Goal: Task Accomplishment & Management: Manage account settings

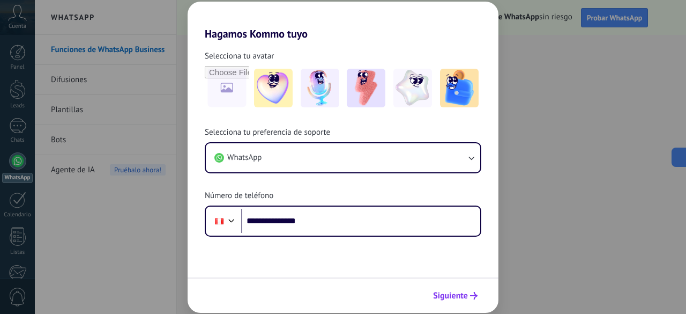
type input "**********"
click at [448, 292] on span "Siguiente" at bounding box center [450, 296] width 35 height 8
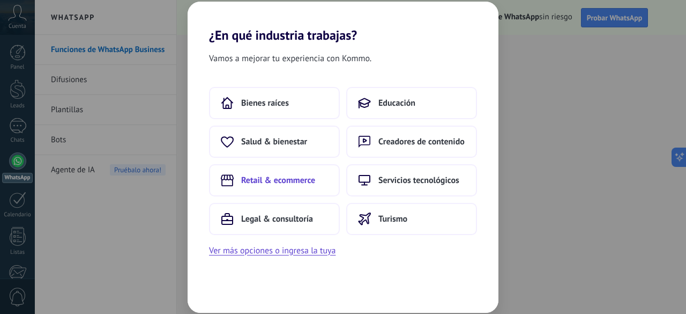
click at [309, 185] on button "Retail & ecommerce" at bounding box center [274, 180] width 131 height 32
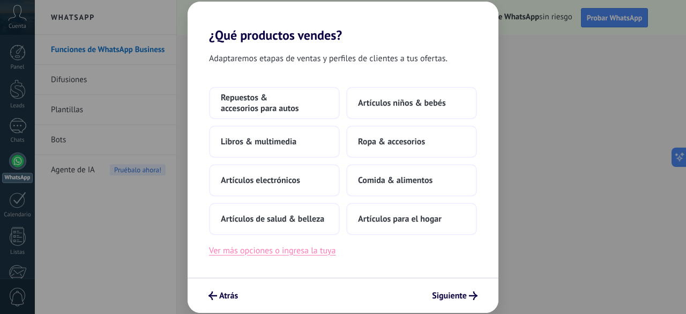
click at [321, 250] on button "Ver más opciones o ingresa la tuya" at bounding box center [272, 250] width 126 height 14
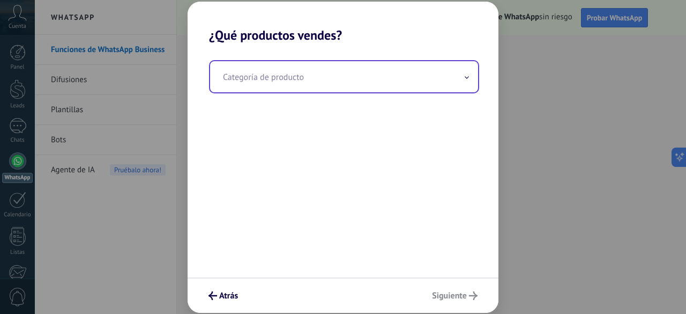
click at [297, 88] on input "text" at bounding box center [344, 76] width 268 height 31
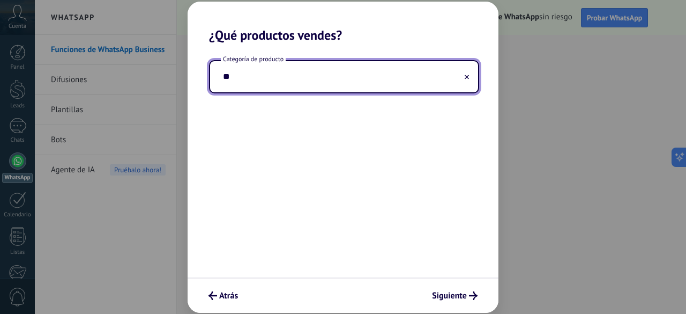
type input "*"
type input "**********"
click at [454, 292] on span "Siguiente" at bounding box center [449, 296] width 35 height 8
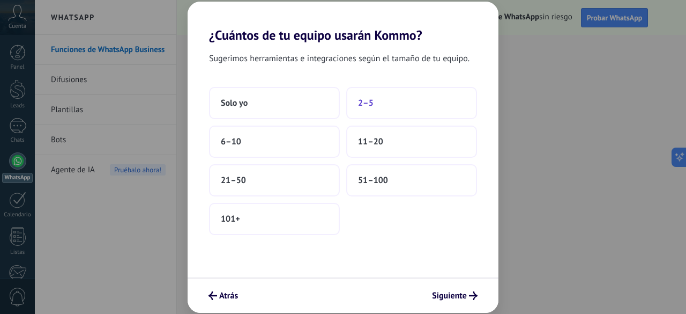
click at [388, 106] on button "2–5" at bounding box center [411, 103] width 131 height 32
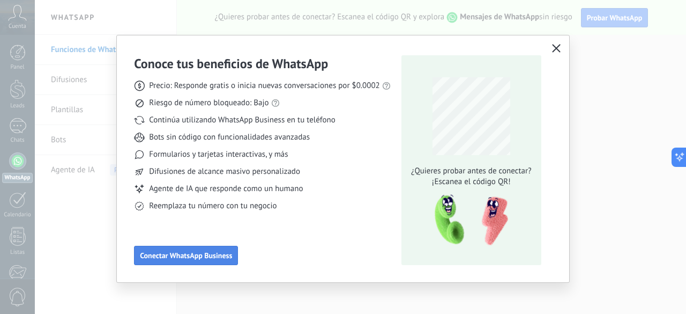
click at [212, 258] on span "Conectar WhatsApp Business" at bounding box center [186, 255] width 92 height 8
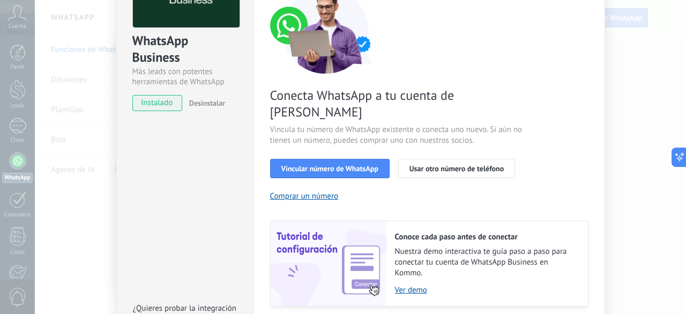
scroll to position [96, 0]
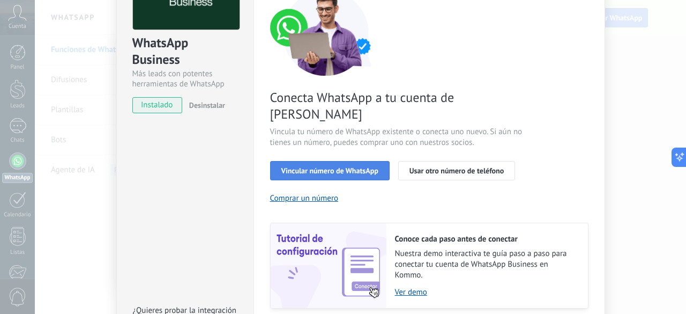
click at [337, 162] on button "Vincular número de WhatsApp" at bounding box center [330, 170] width 120 height 19
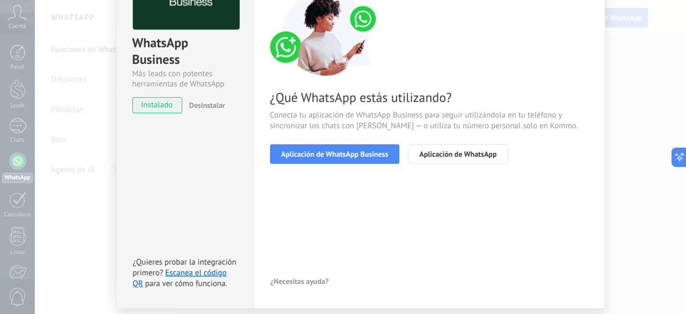
scroll to position [70, 0]
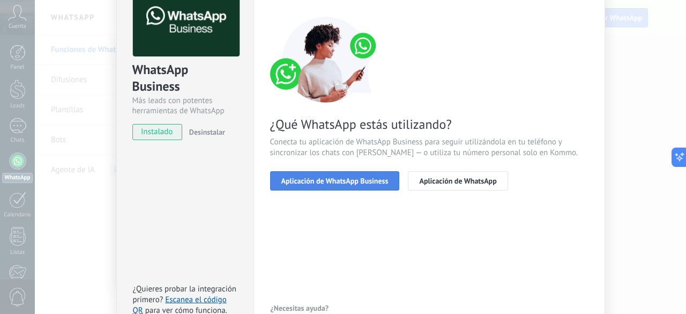
click at [353, 178] on span "Aplicación de WhatsApp Business" at bounding box center [334, 181] width 107 height 8
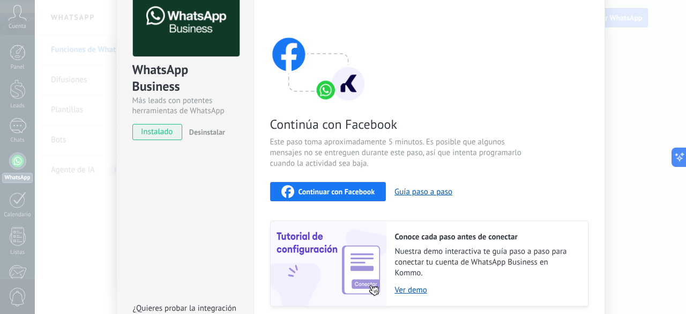
click at [354, 185] on div "Continuar con Facebook" at bounding box center [328, 191] width 94 height 13
click at [344, 191] on span "Continuar con Facebook" at bounding box center [337, 192] width 77 height 8
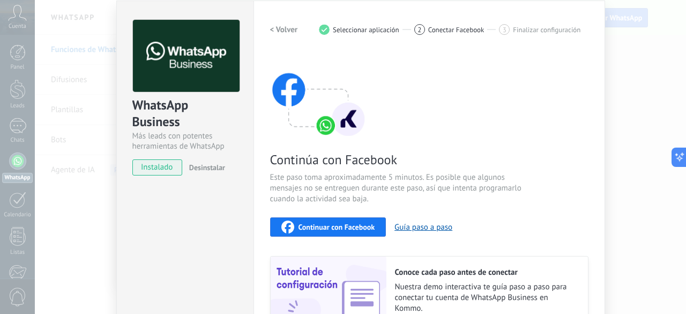
scroll to position [0, 0]
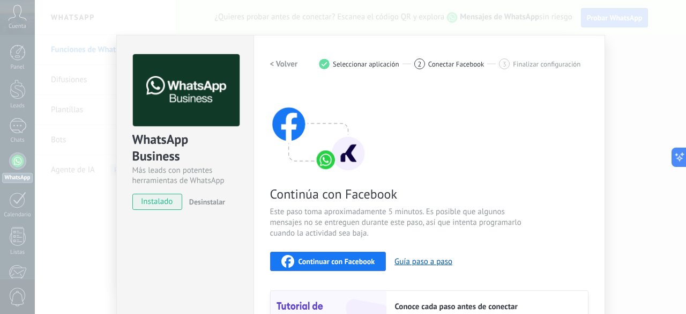
click at [421, 64] on div "2" at bounding box center [419, 63] width 11 height 11
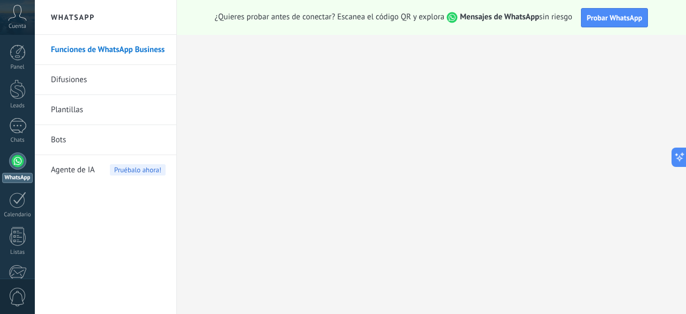
click at [137, 41] on link "Funciones de WhatsApp Business" at bounding box center [108, 50] width 115 height 30
click at [98, 78] on link "Difusiones" at bounding box center [108, 80] width 115 height 30
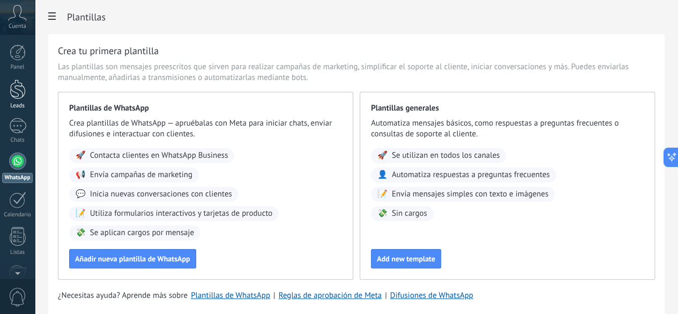
click at [10, 96] on div at bounding box center [18, 89] width 16 height 20
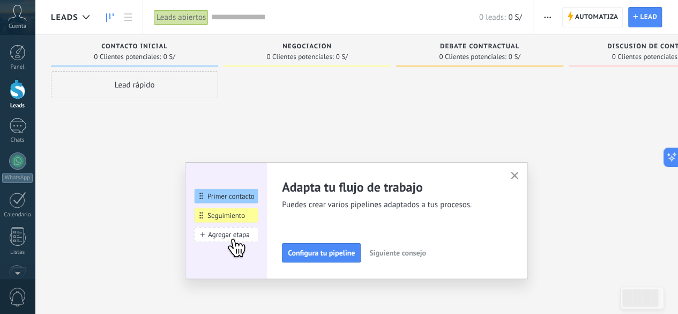
click at [12, 6] on icon at bounding box center [17, 13] width 19 height 16
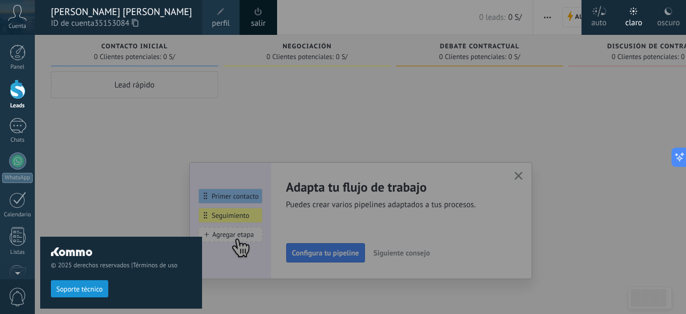
click at [138, 13] on div "[PERSON_NAME]" at bounding box center [121, 12] width 140 height 12
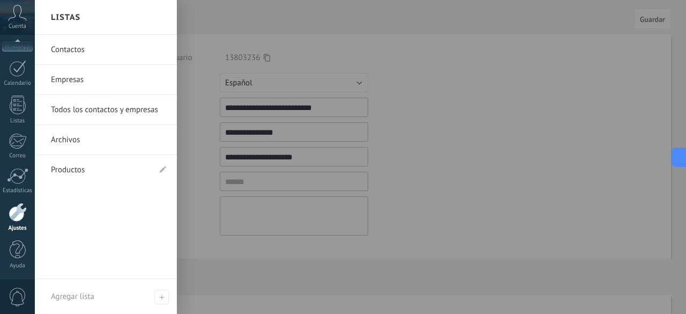
click at [77, 54] on link "Contactos" at bounding box center [108, 50] width 115 height 30
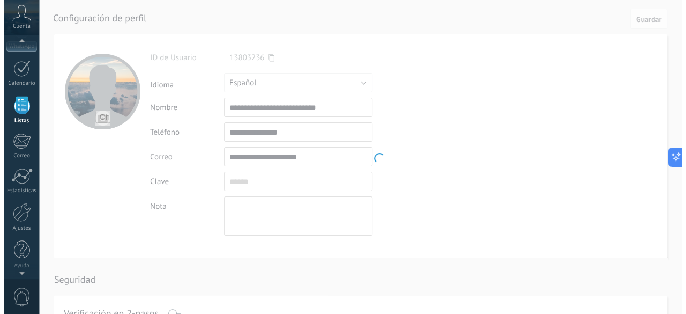
scroll to position [66, 0]
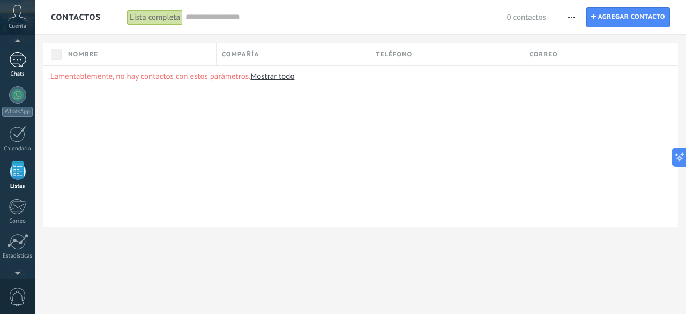
click at [16, 69] on link "Chats" at bounding box center [17, 65] width 35 height 26
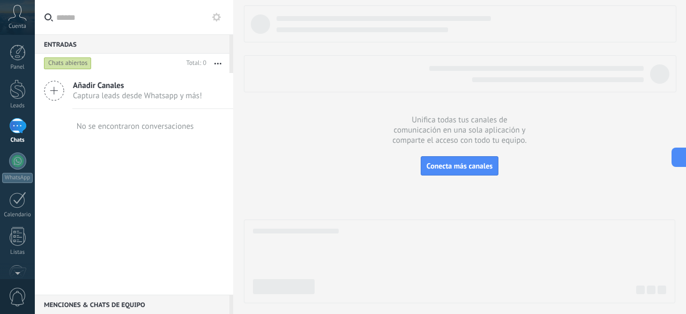
click at [16, 130] on div at bounding box center [17, 126] width 17 height 16
click at [442, 172] on button "Conecta más canales" at bounding box center [460, 165] width 78 height 19
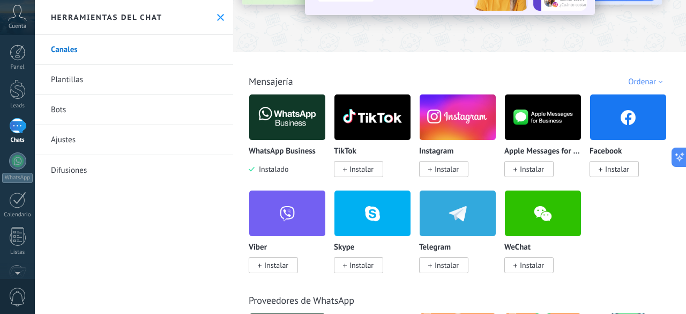
scroll to position [124, 0]
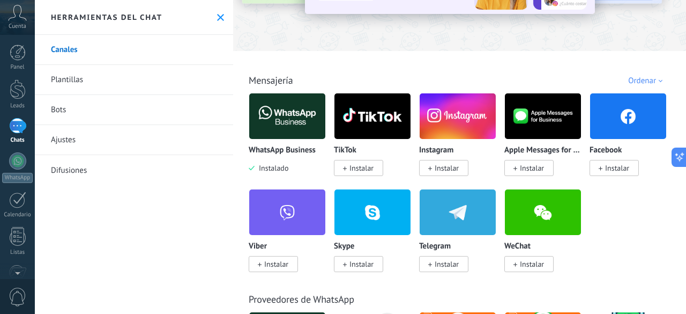
click at [445, 171] on span "Instalar" at bounding box center [447, 168] width 24 height 10
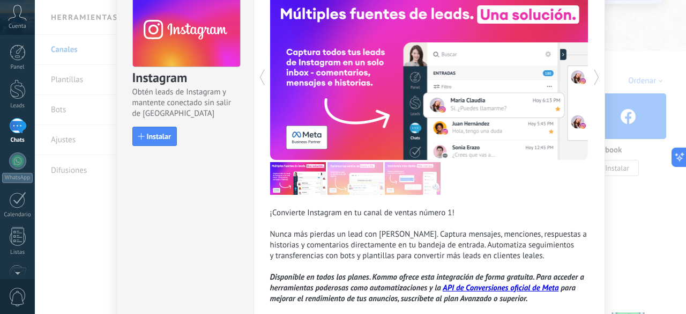
scroll to position [60, 0]
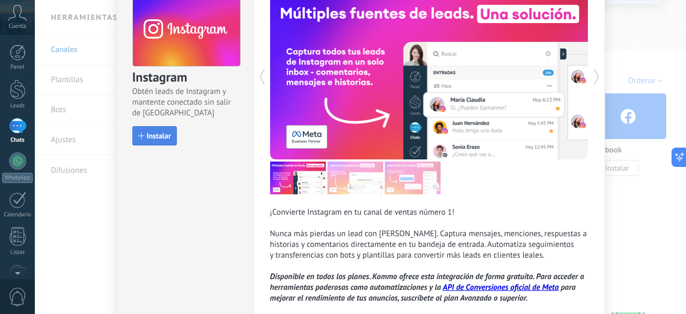
click at [150, 133] on span "Instalar" at bounding box center [159, 136] width 24 height 8
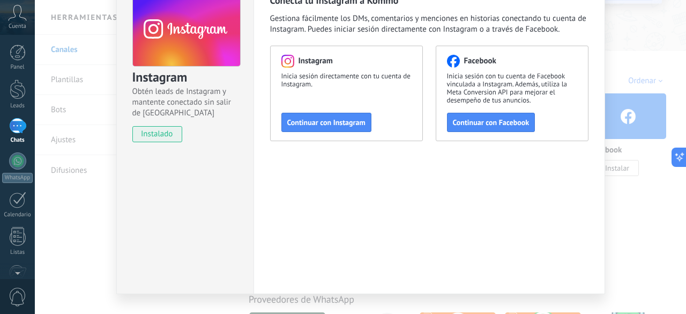
scroll to position [32, 0]
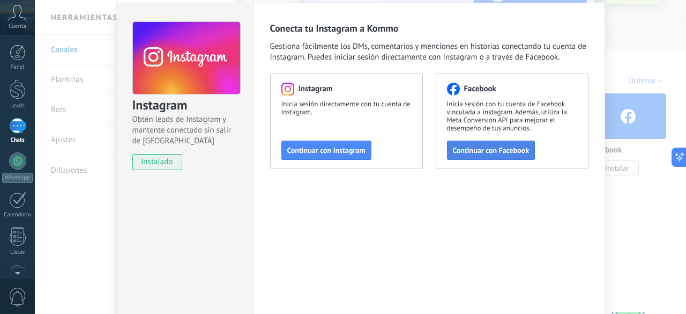
click at [496, 147] on span "Continuar con Facebook" at bounding box center [491, 150] width 77 height 8
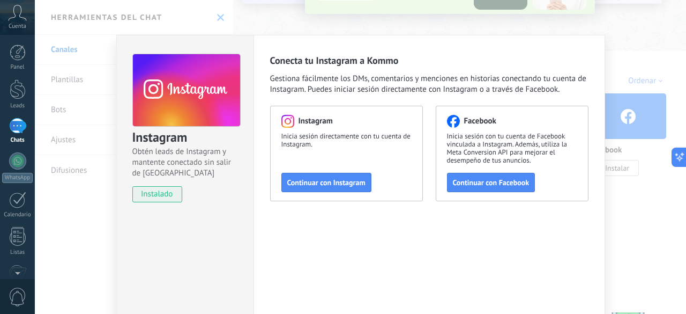
click at [610, 46] on div "Instagram Obtén leads de Instagram y mantente conectado sin salir de Kommo inst…" at bounding box center [360, 157] width 651 height 314
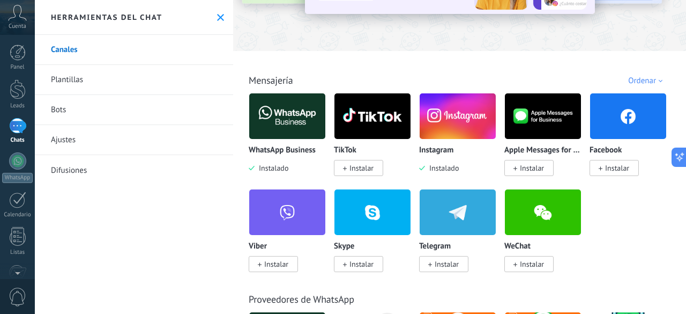
click at [613, 166] on span "Instalar" at bounding box center [617, 168] width 24 height 10
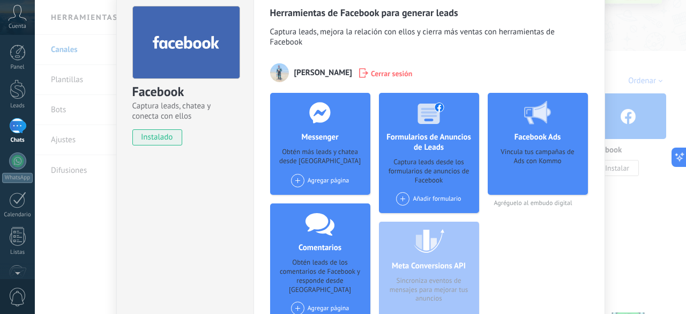
scroll to position [74, 0]
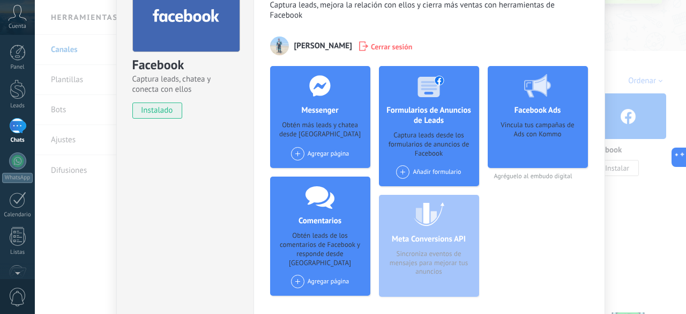
click at [320, 156] on div "Agregar página" at bounding box center [320, 153] width 58 height 13
click at [326, 174] on div "AcuiVet" at bounding box center [326, 174] width 72 height 24
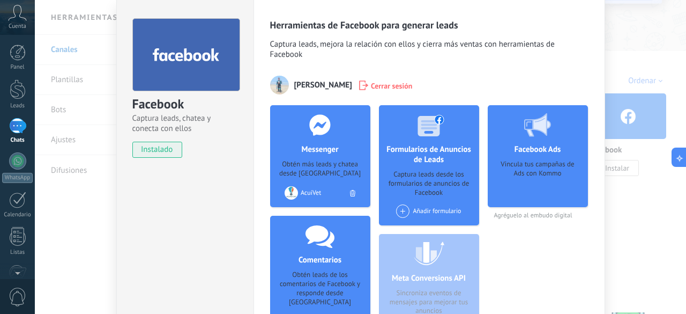
scroll to position [137, 0]
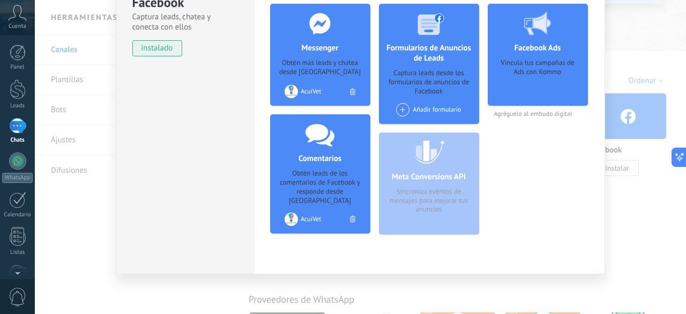
click at [613, 148] on div "Facebook Captura leads, chatea y conecta con ellos instalado Desinstalar Herram…" at bounding box center [360, 157] width 651 height 314
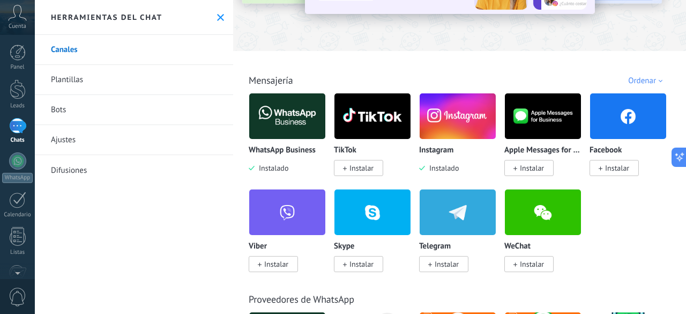
click at [449, 165] on span "Instalado" at bounding box center [442, 168] width 34 height 10
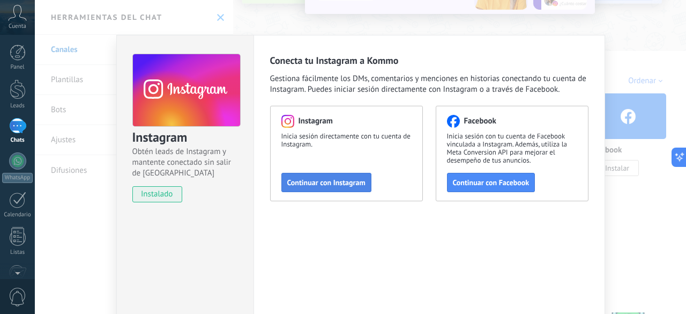
click at [353, 178] on span "Continuar con Instagram" at bounding box center [326, 182] width 78 height 8
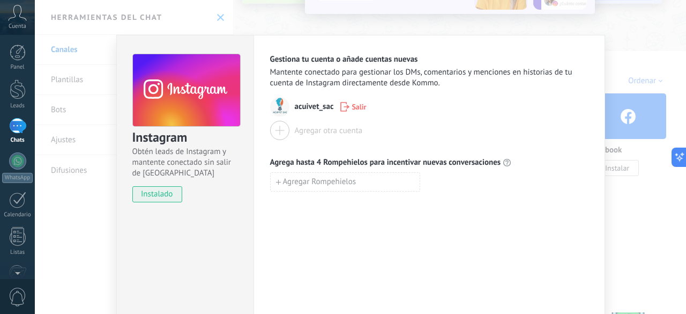
scroll to position [80, 0]
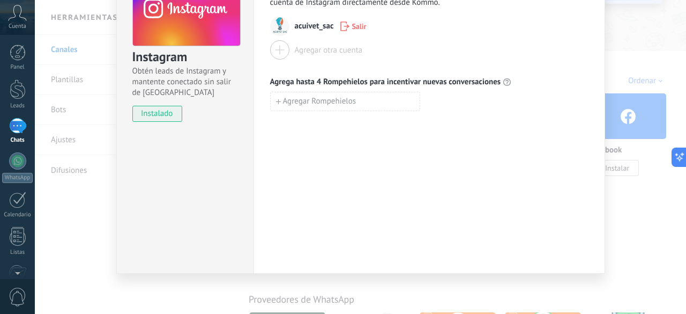
click at [632, 202] on div "Instagram Obtén leads de Instagram y mantente conectado sin salir de Kommo inst…" at bounding box center [360, 157] width 651 height 314
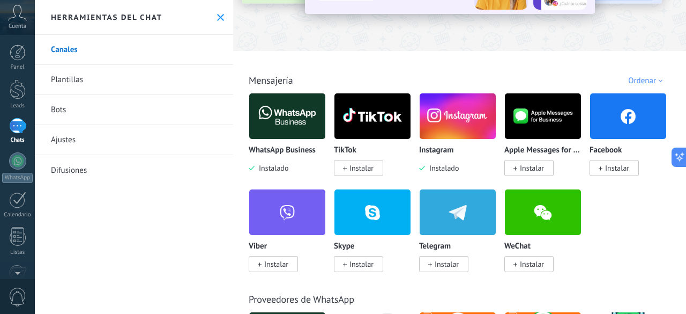
click at [361, 174] on span "Instalar" at bounding box center [358, 168] width 49 height 16
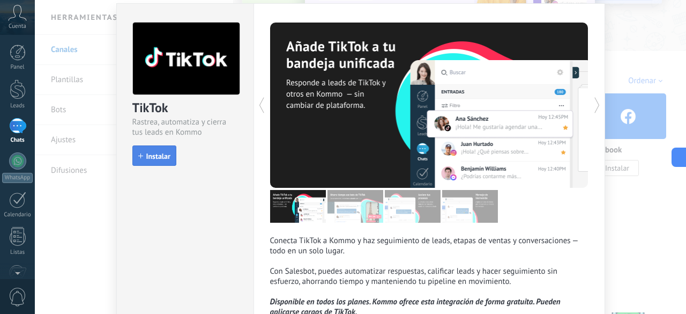
scroll to position [30, 0]
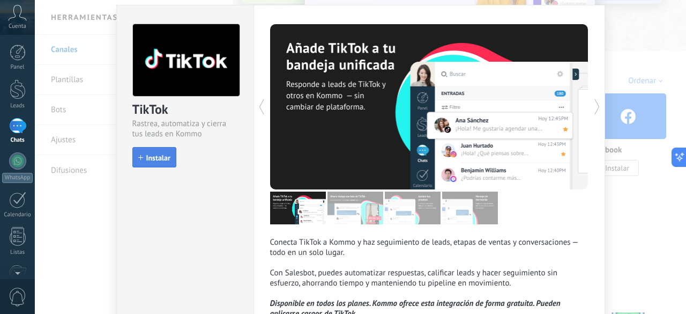
click at [146, 154] on span "Instalar" at bounding box center [158, 158] width 24 height 8
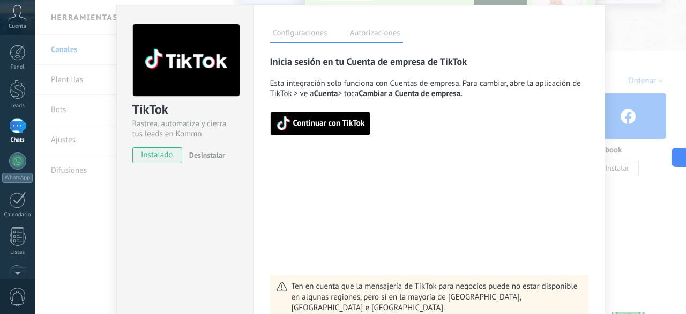
click at [334, 118] on span "Continuar con TikTok" at bounding box center [320, 123] width 89 height 15
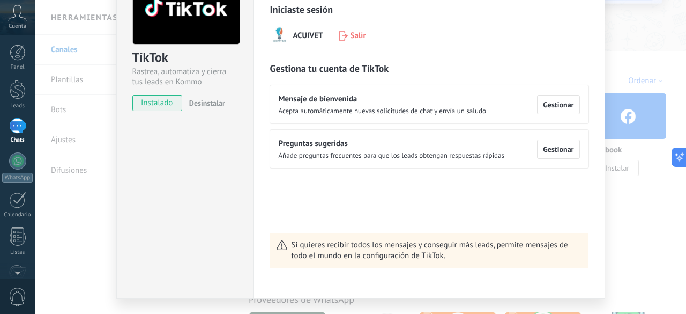
scroll to position [86, 0]
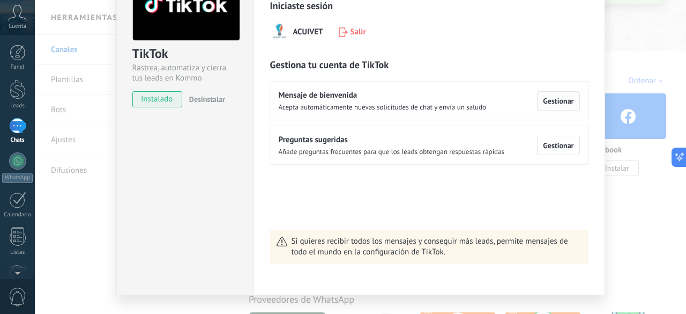
click at [549, 107] on button "Gestionar" at bounding box center [558, 100] width 42 height 19
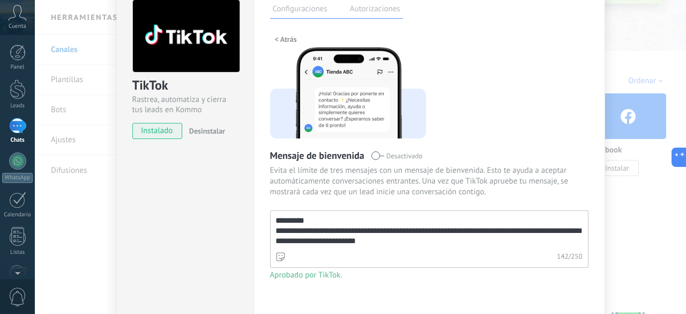
scroll to position [54, 0]
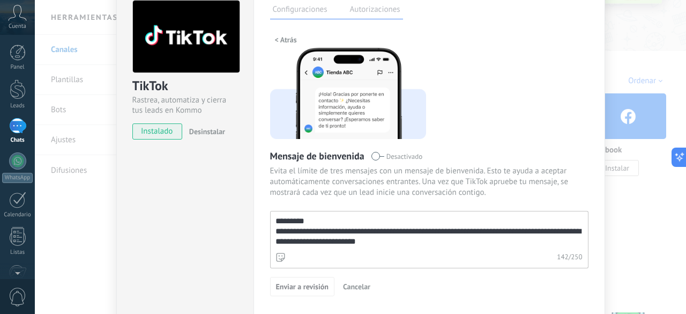
click at [339, 212] on textarea "**********" at bounding box center [429, 230] width 316 height 39
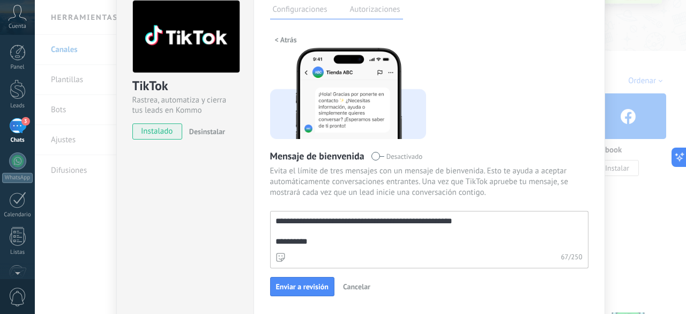
scroll to position [85, 0]
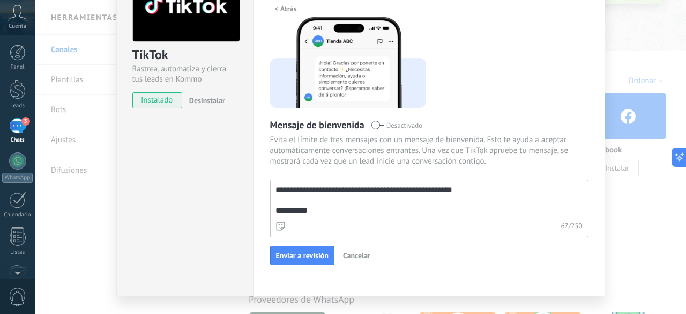
click at [292, 217] on textarea "**********" at bounding box center [429, 199] width 316 height 39
click at [291, 217] on textarea "**********" at bounding box center [429, 199] width 316 height 39
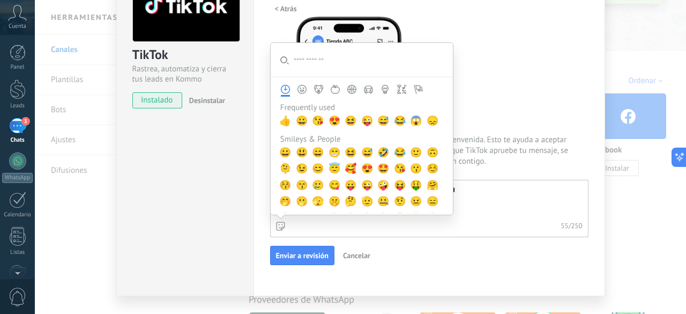
click at [272, 227] on div "55 / 250" at bounding box center [429, 227] width 318 height 19
click at [272, 219] on textarea "**********" at bounding box center [429, 199] width 316 height 39
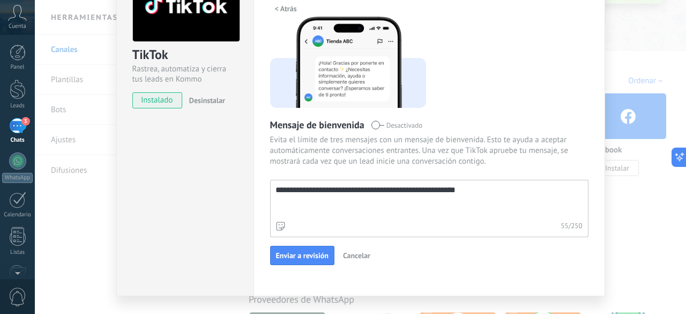
click at [280, 219] on div "55 / 250" at bounding box center [429, 227] width 318 height 19
click at [280, 219] on textarea "**********" at bounding box center [429, 199] width 316 height 39
click at [279, 221] on use at bounding box center [280, 225] width 9 height 9
click at [279, 219] on textarea "**********" at bounding box center [429, 199] width 316 height 39
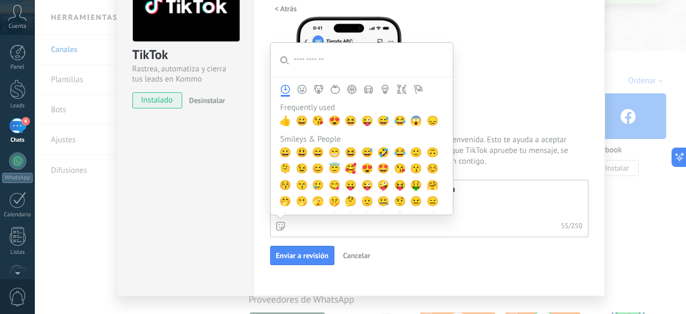
click at [335, 67] on input "**********" at bounding box center [338, 60] width 135 height 34
click at [321, 64] on input "**********" at bounding box center [338, 60] width 135 height 34
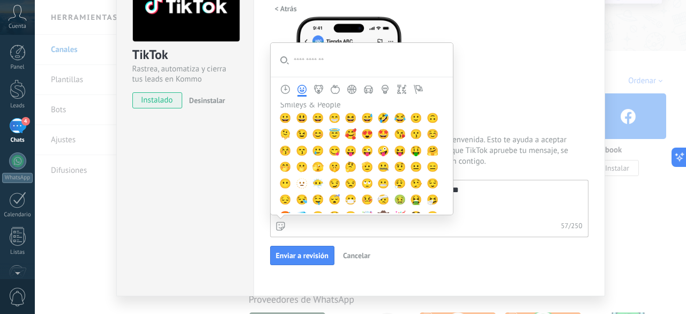
scroll to position [240, 0]
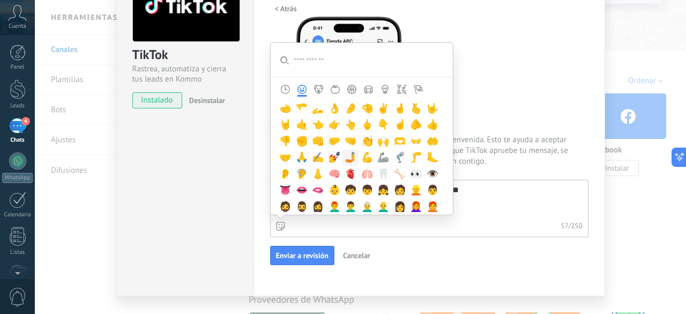
click at [319, 83] on nav at bounding box center [353, 89] width 165 height 21
click at [319, 180] on textarea "**********" at bounding box center [429, 199] width 316 height 39
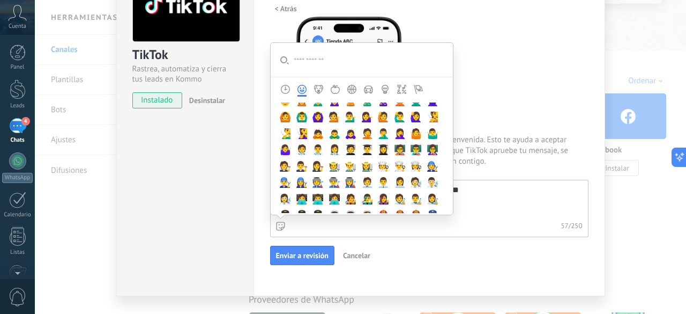
click at [319, 92] on icon "Animals & Nature" at bounding box center [318, 89] width 9 height 9
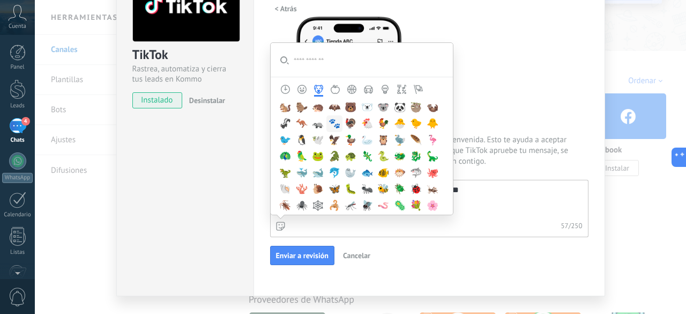
scroll to position [1009, 0]
click at [366, 168] on span "🐟" at bounding box center [367, 171] width 12 height 11
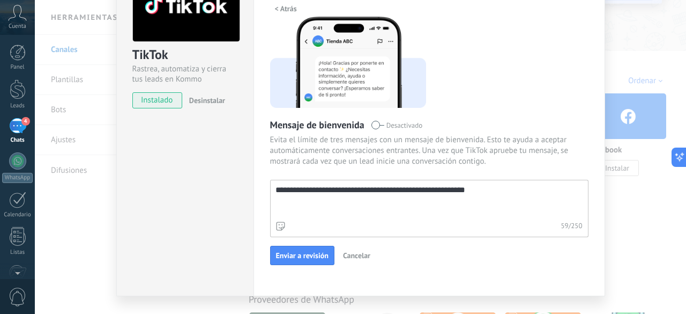
click at [472, 190] on textarea "**********" at bounding box center [429, 199] width 316 height 39
type textarea "**********"
click at [296, 253] on span "Enviar a revisión" at bounding box center [302, 255] width 53 height 8
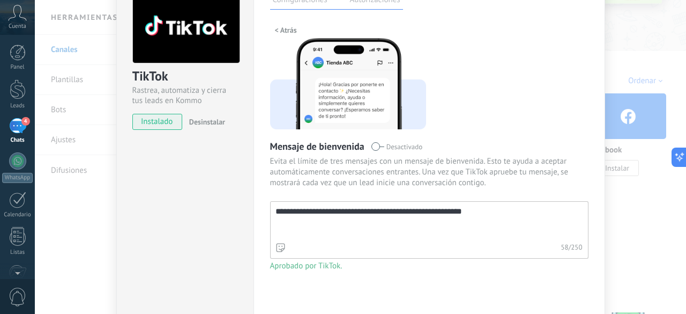
scroll to position [0, 0]
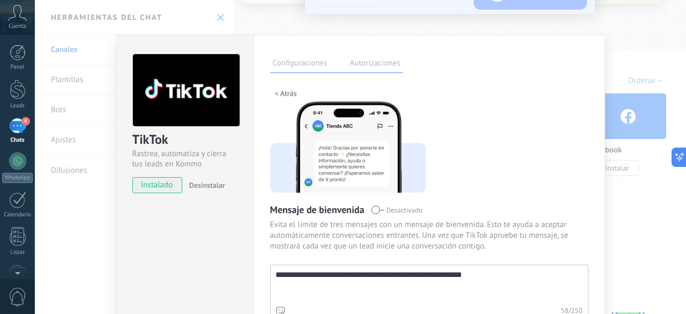
click at [393, 77] on div "**********" at bounding box center [429, 208] width 352 height 346
click at [382, 68] on label "Autorizaciones" at bounding box center [375, 65] width 56 height 16
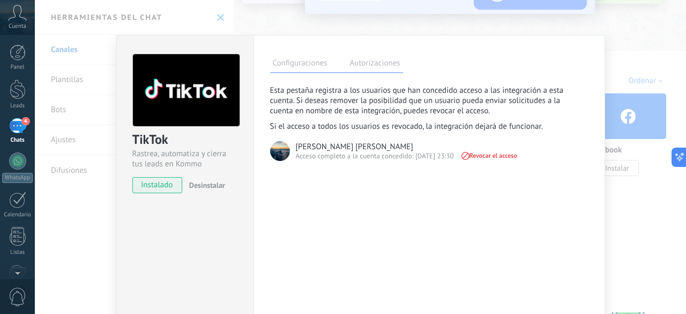
click at [625, 207] on div "**********" at bounding box center [360, 157] width 651 height 314
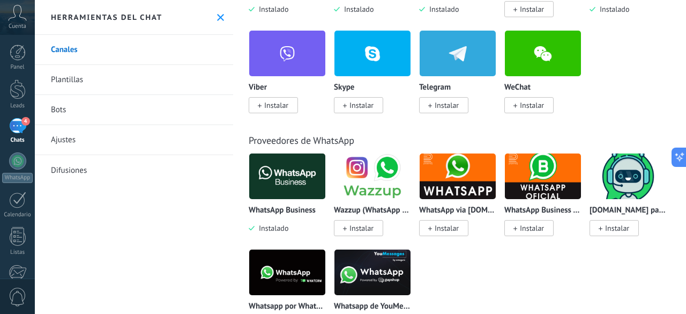
scroll to position [243, 0]
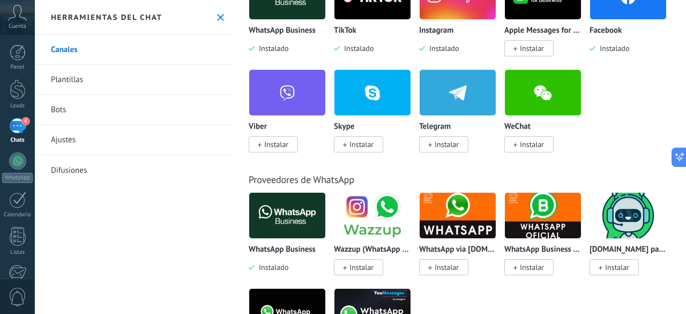
click at [459, 145] on span "Instalar" at bounding box center [443, 144] width 49 height 16
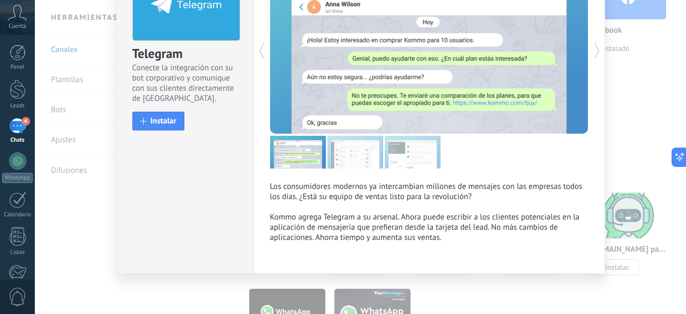
scroll to position [0, 0]
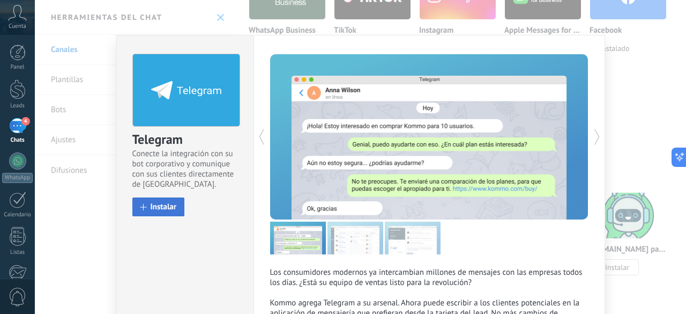
click at [159, 200] on button "Instalar" at bounding box center [158, 206] width 53 height 19
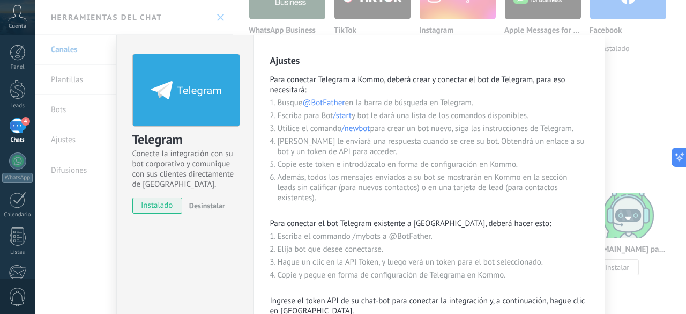
scroll to position [132, 0]
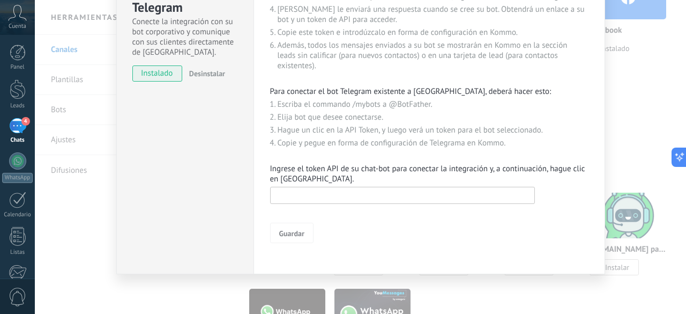
click at [319, 191] on input "text" at bounding box center [402, 195] width 265 height 17
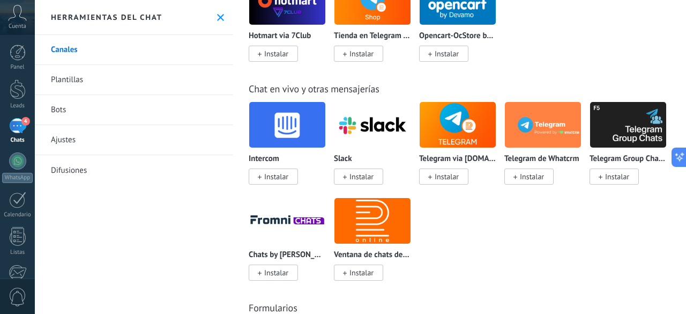
scroll to position [772, 0]
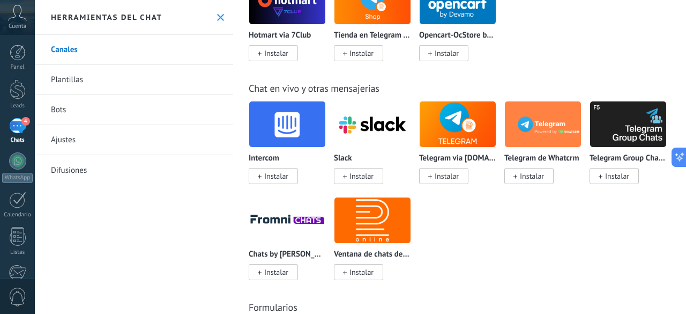
click at [463, 243] on div "Intercom Instalar Slack Instalar Telegram via Radist.Online Instalar Telegram d…" at bounding box center [465, 197] width 433 height 192
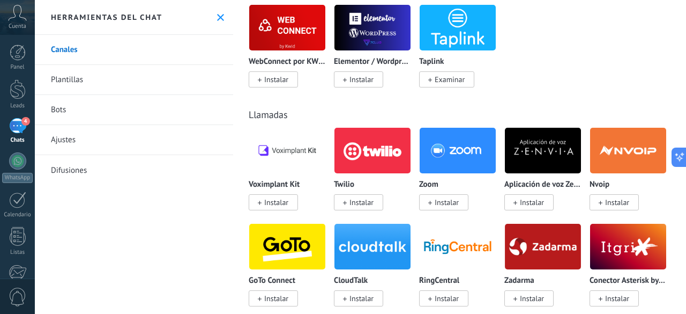
scroll to position [1281, 0]
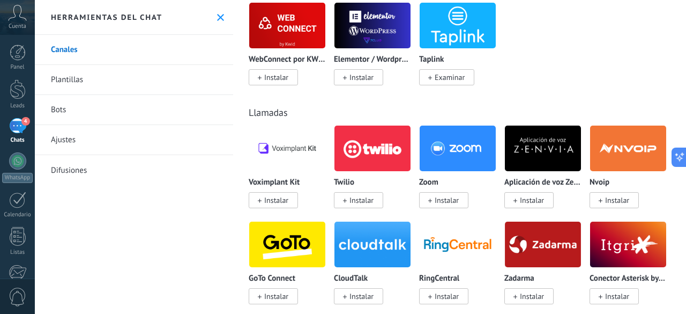
click at [444, 204] on span "Instalar" at bounding box center [447, 200] width 24 height 10
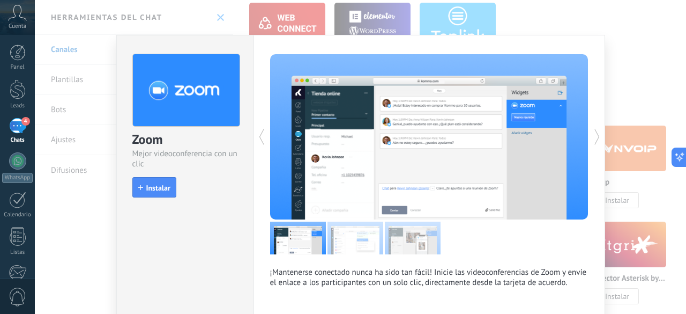
scroll to position [80, 0]
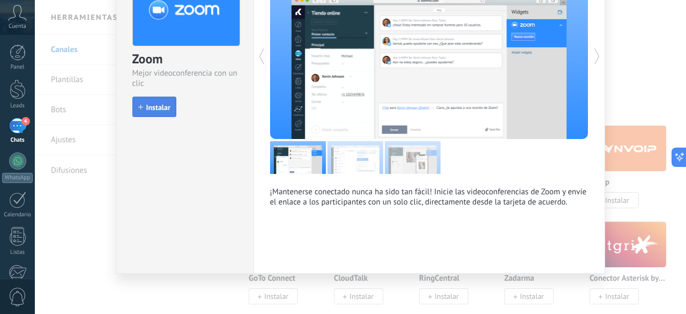
click at [152, 105] on span "Instalar" at bounding box center [158, 107] width 24 height 8
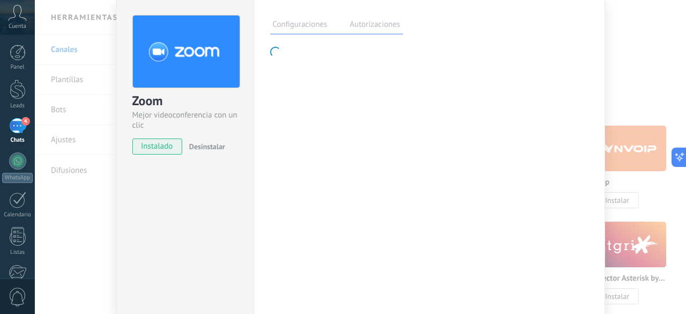
scroll to position [30, 0]
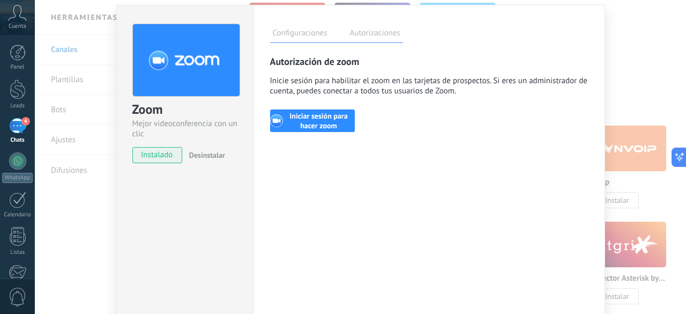
click at [329, 120] on button "Iniciar sesión para hacer zoom" at bounding box center [312, 120] width 85 height 23
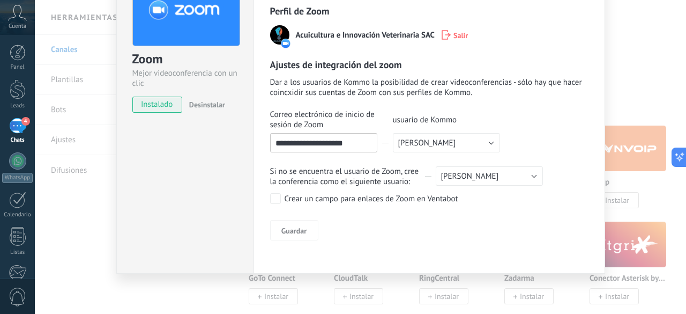
scroll to position [61, 0]
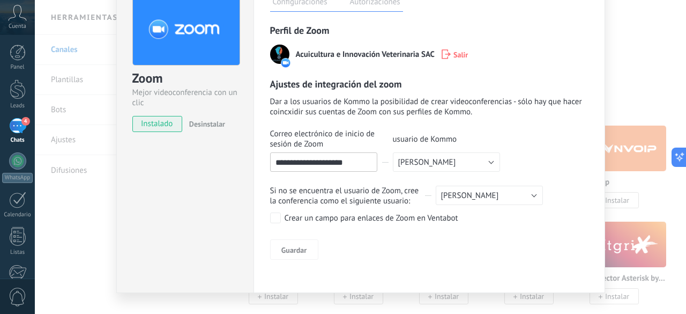
click at [314, 220] on div "Crear un campo para enlaces de Zoom en Ventabot" at bounding box center [372, 218] width 174 height 11
click at [450, 195] on span "[PERSON_NAME]" at bounding box center [470, 195] width 58 height 10
click at [469, 196] on span "[PERSON_NAME]" at bounding box center [488, 195] width 101 height 10
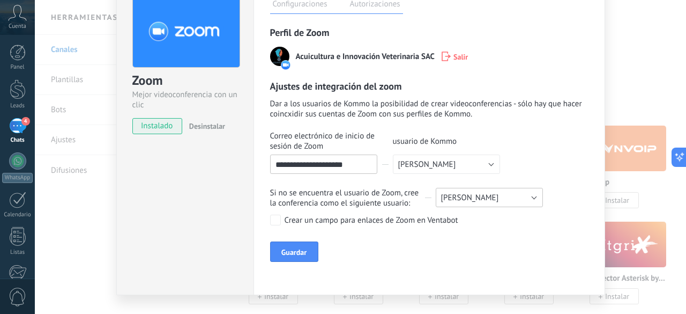
scroll to position [49, 0]
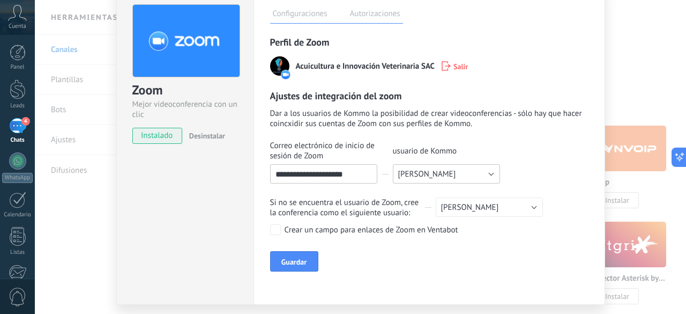
click at [439, 176] on span "[PERSON_NAME]" at bounding box center [427, 174] width 58 height 10
click at [439, 176] on span "Seleccione el usuario" at bounding box center [446, 174] width 101 height 10
click at [304, 254] on button "Guardar" at bounding box center [294, 261] width 48 height 20
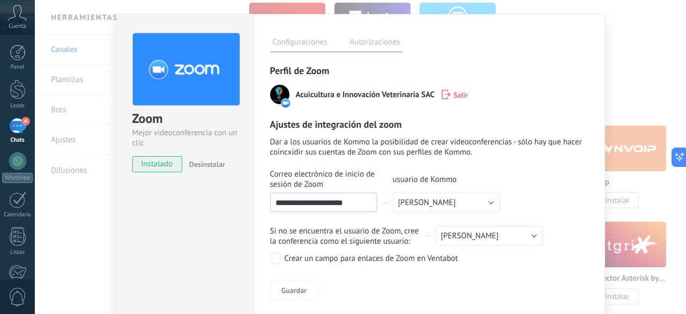
scroll to position [0, 0]
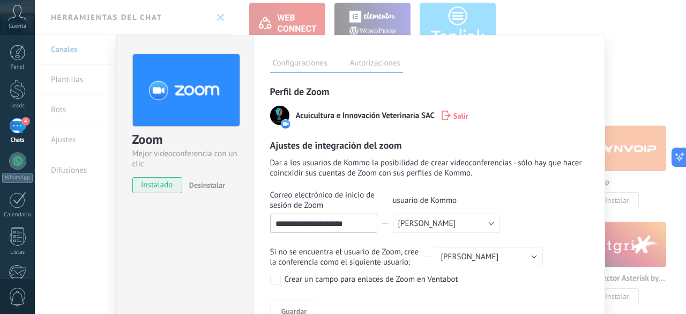
click at [628, 94] on div "**********" at bounding box center [360, 157] width 651 height 314
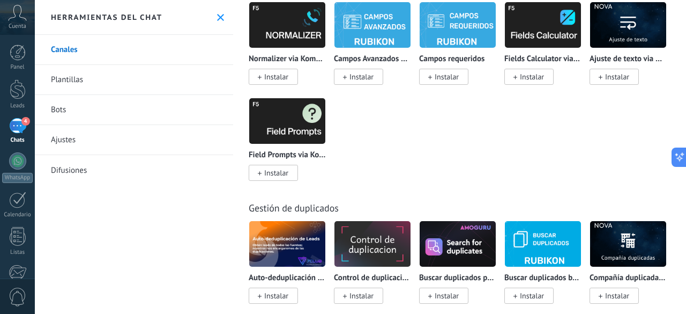
scroll to position [4912, 0]
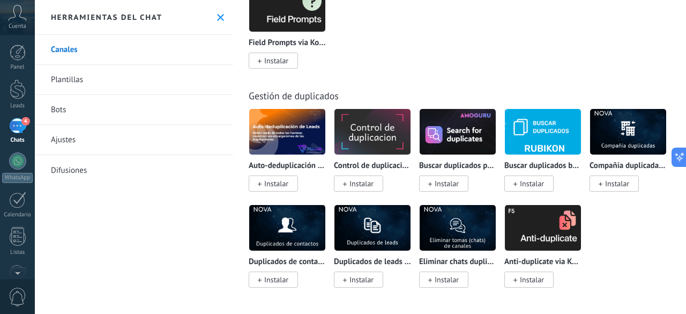
click at [14, 123] on div "4" at bounding box center [17, 126] width 17 height 16
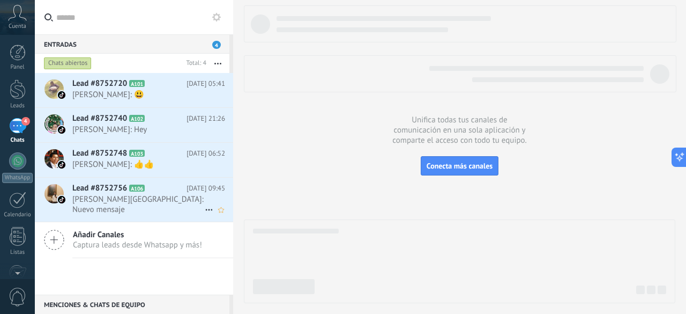
click at [98, 203] on span "[PERSON_NAME][GEOGRAPHIC_DATA]: Nuevo mensaje" at bounding box center [138, 204] width 132 height 20
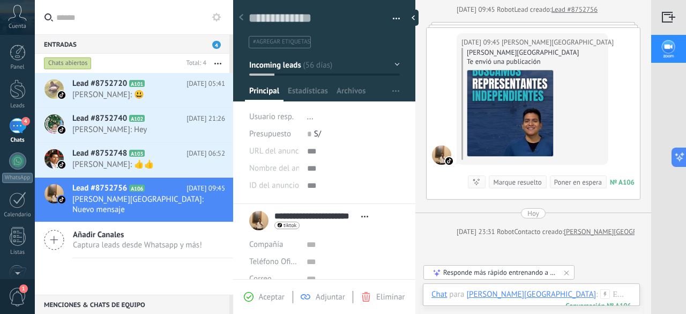
scroll to position [51, 0]
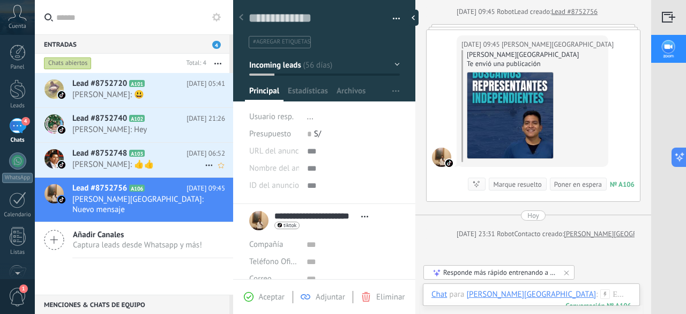
click at [99, 165] on span "[PERSON_NAME]: 👍👍" at bounding box center [138, 164] width 132 height 10
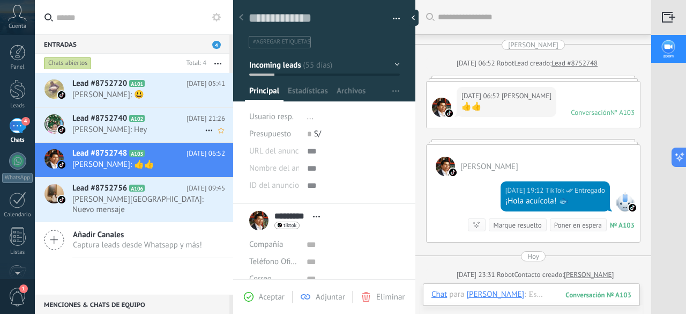
scroll to position [32, 0]
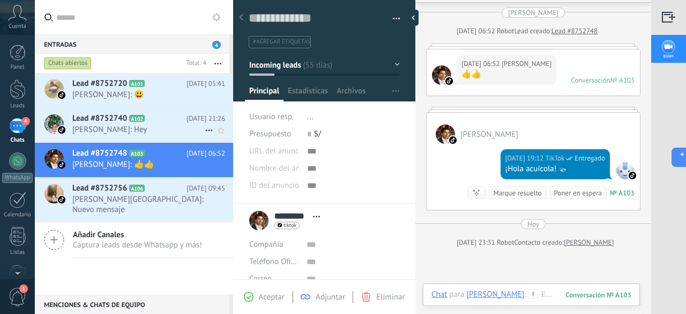
click at [111, 134] on span "[PERSON_NAME]: Hey" at bounding box center [138, 129] width 132 height 10
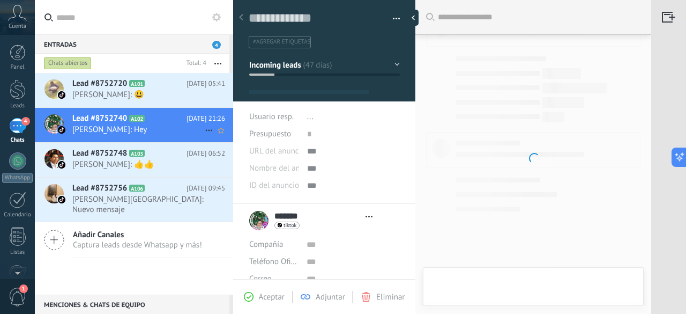
click at [104, 118] on span "Lead #8752740" at bounding box center [99, 118] width 55 height 11
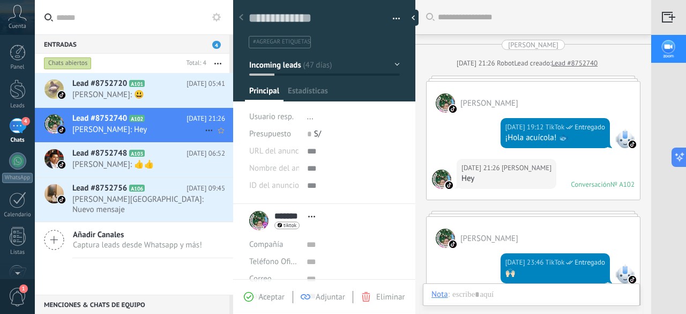
scroll to position [104, 0]
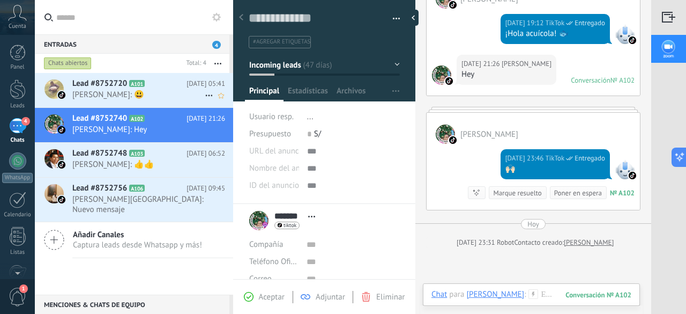
click at [101, 102] on div "Lead #8752720 A101 10.08.2025 05:41 Jorge Jarandilla Rocha: 😃" at bounding box center [152, 90] width 161 height 34
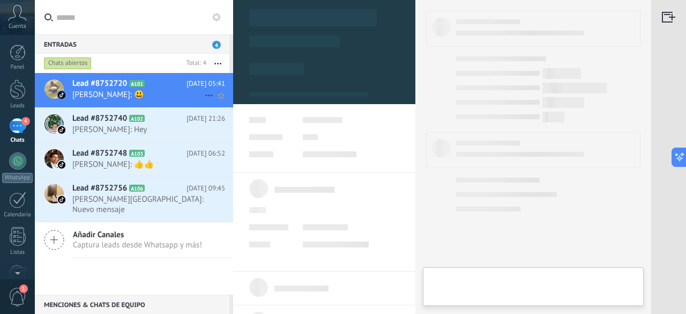
type textarea "**********"
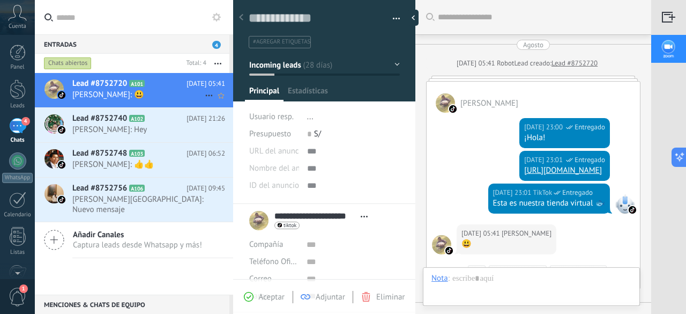
click at [101, 102] on div "Lead #8752720 A101 10.08.2025 05:41 Jorge Jarandilla Rocha: 😃" at bounding box center [152, 90] width 161 height 34
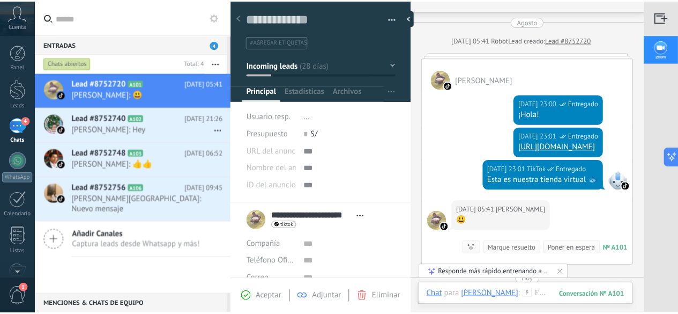
scroll to position [23, 0]
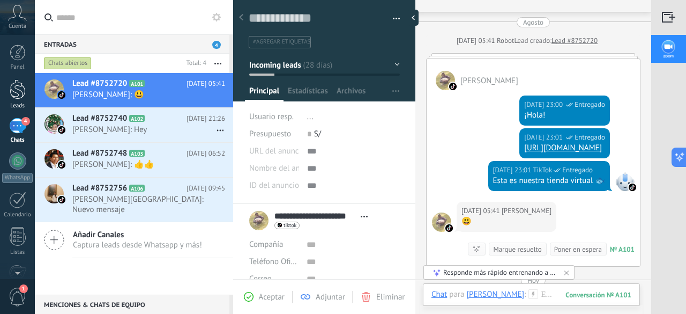
click at [11, 87] on div at bounding box center [18, 89] width 16 height 20
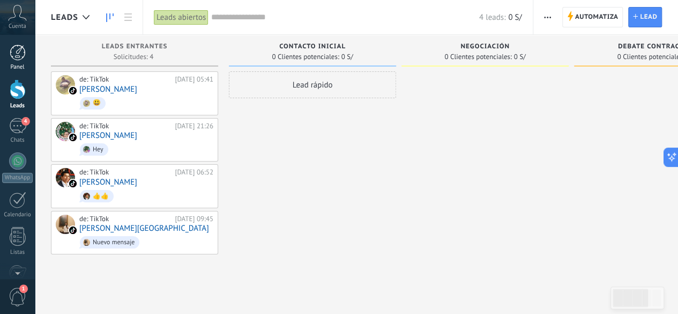
click at [19, 55] on div at bounding box center [18, 52] width 16 height 16
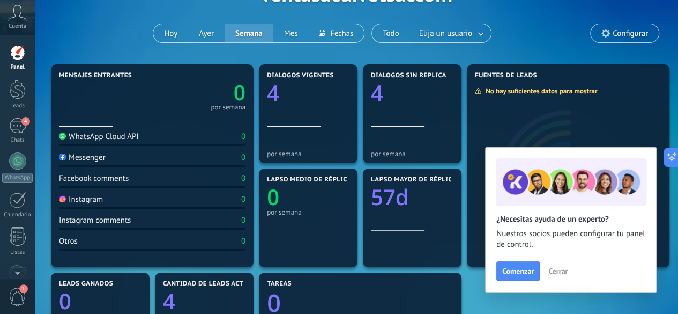
scroll to position [76, 0]
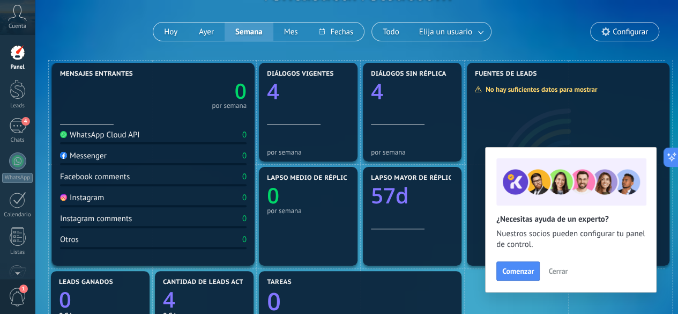
drag, startPoint x: 176, startPoint y: 113, endPoint x: 174, endPoint y: 99, distance: 14.6
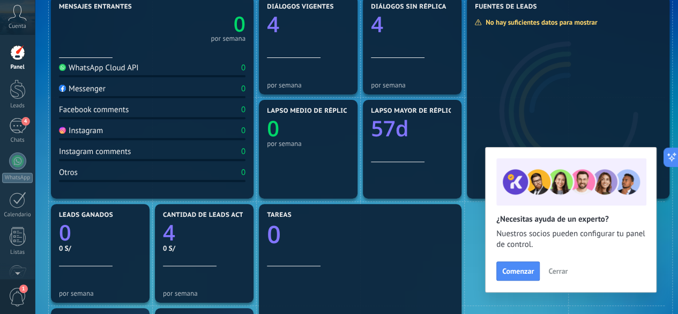
scroll to position [144, 0]
click at [557, 278] on button "Cerrar" at bounding box center [557, 271] width 29 height 16
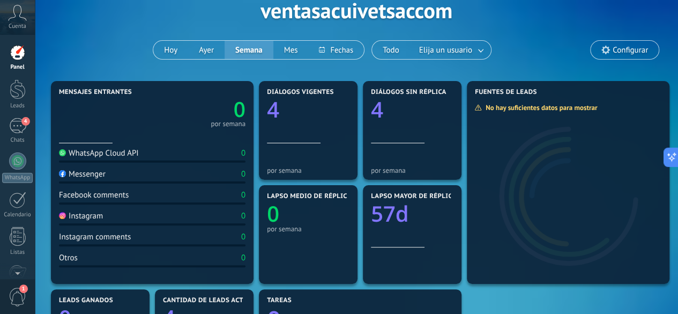
scroll to position [0, 0]
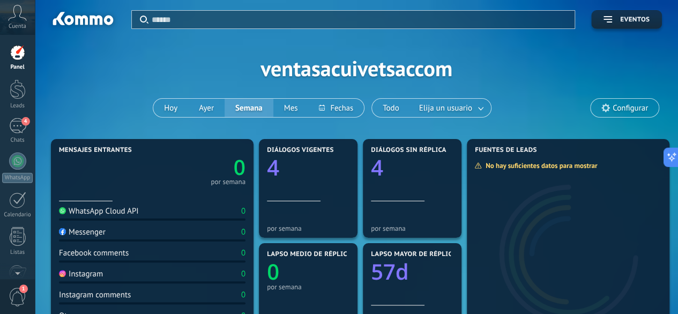
click at [623, 98] on div "Configurar" at bounding box center [624, 107] width 69 height 19
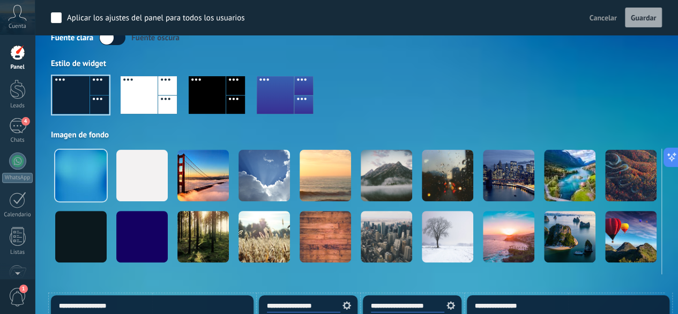
scroll to position [72, 0]
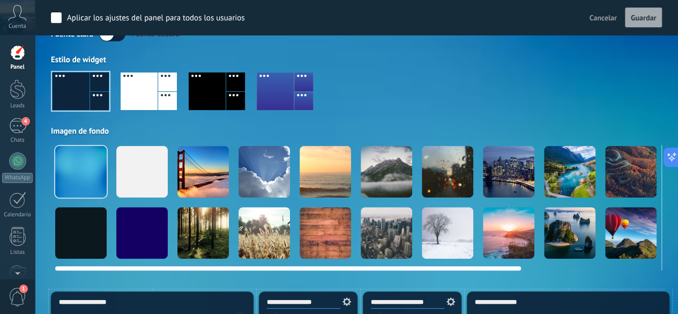
click at [137, 248] on div at bounding box center [141, 232] width 51 height 51
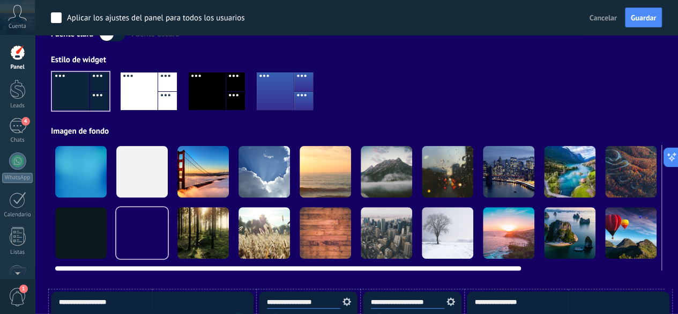
click at [95, 206] on div at bounding box center [81, 233] width 54 height 54
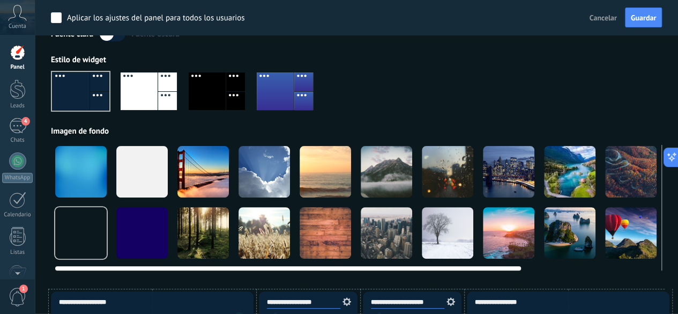
click at [80, 175] on div at bounding box center [80, 171] width 51 height 51
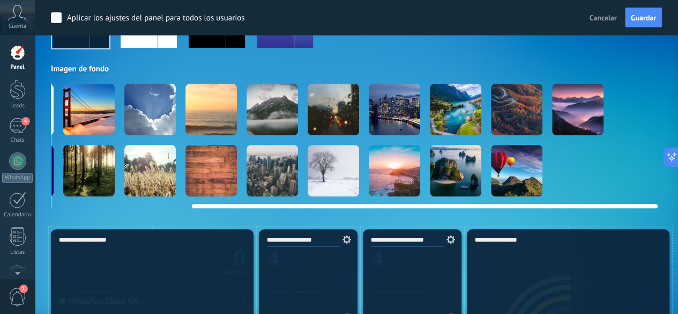
scroll to position [0, 179]
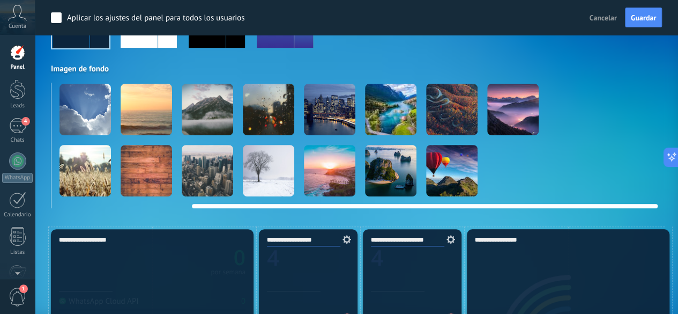
drag, startPoint x: 426, startPoint y: 204, endPoint x: 580, endPoint y: 190, distance: 155.0
click at [580, 190] on div at bounding box center [356, 145] width 611 height 125
click at [575, 111] on video at bounding box center [573, 109] width 51 height 51
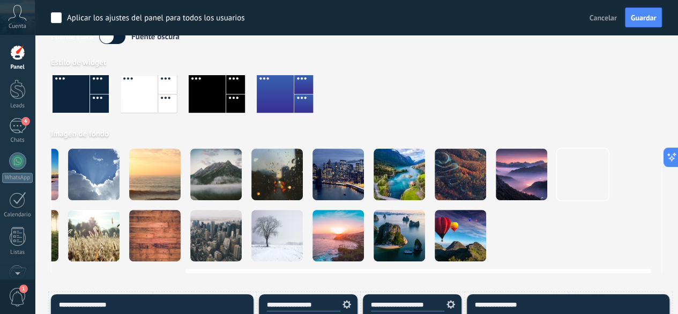
scroll to position [70, 0]
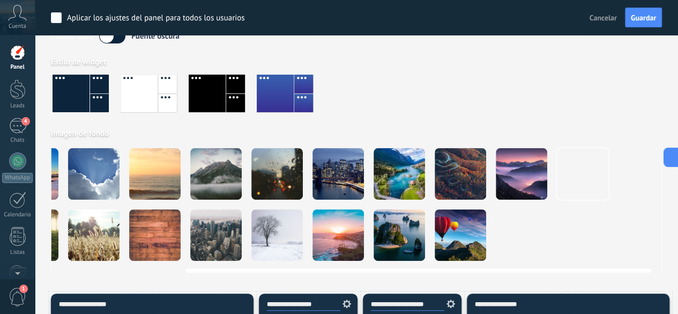
click at [646, 166] on video at bounding box center [643, 173] width 51 height 51
click at [204, 92] on div at bounding box center [207, 93] width 37 height 38
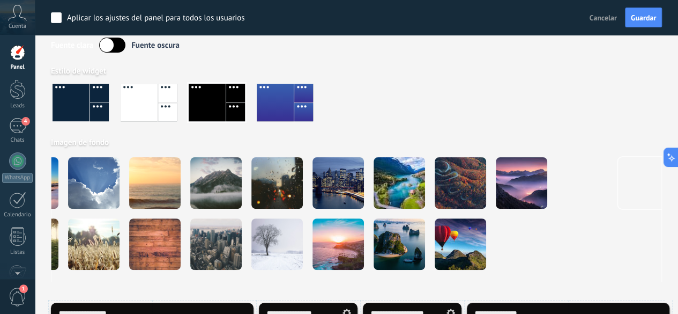
scroll to position [56, 0]
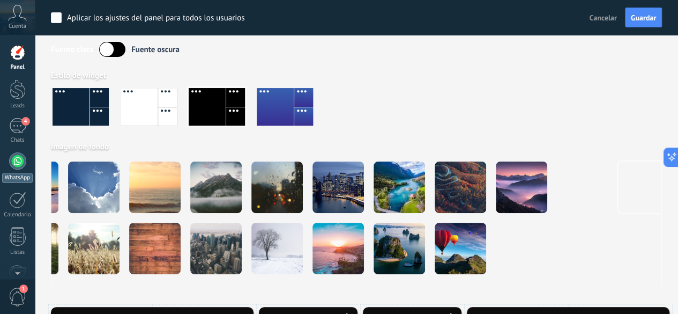
click at [10, 177] on div "WhatsApp" at bounding box center [17, 178] width 31 height 10
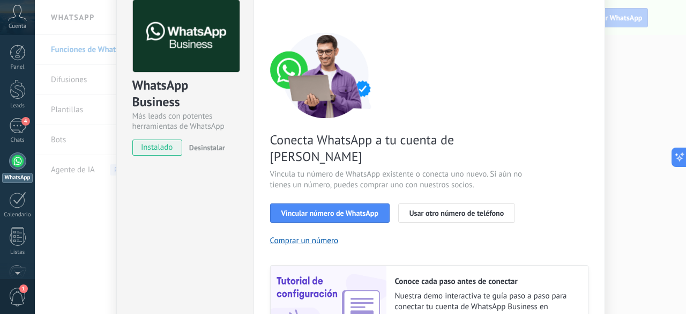
scroll to position [64, 0]
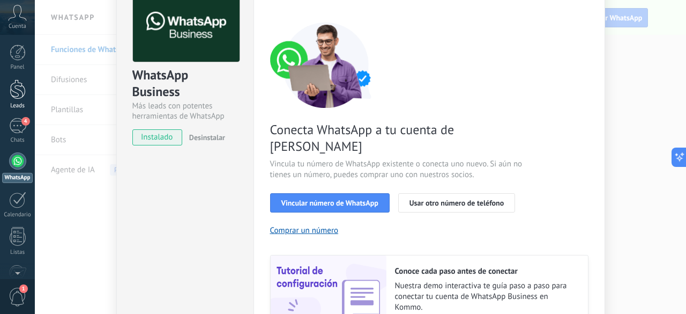
click at [14, 93] on div at bounding box center [18, 89] width 16 height 20
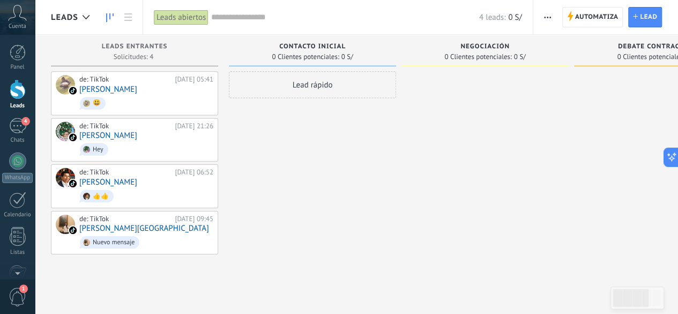
click at [18, 18] on icon at bounding box center [17, 13] width 19 height 16
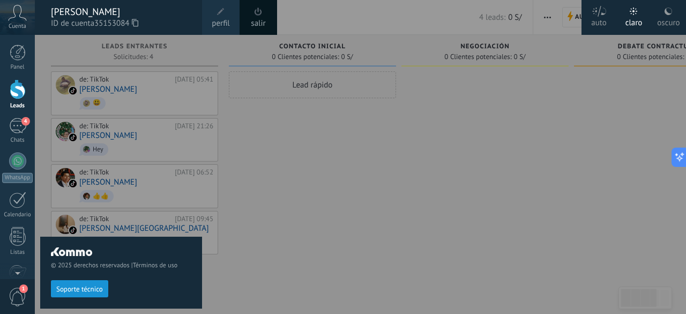
click at [673, 21] on div "oscuro" at bounding box center [668, 21] width 23 height 28
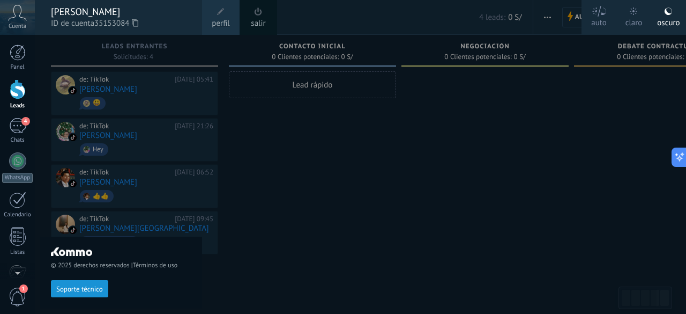
click at [461, 155] on div at bounding box center [378, 157] width 686 height 314
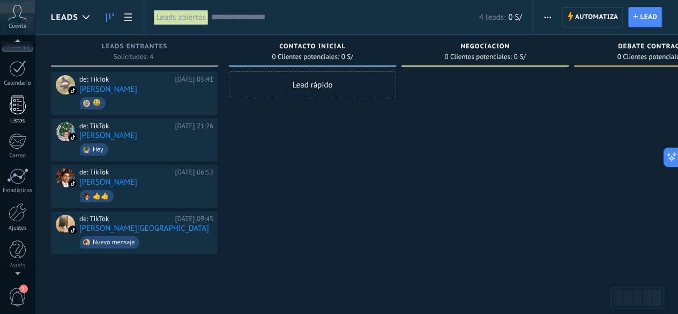
scroll to position [130, 0]
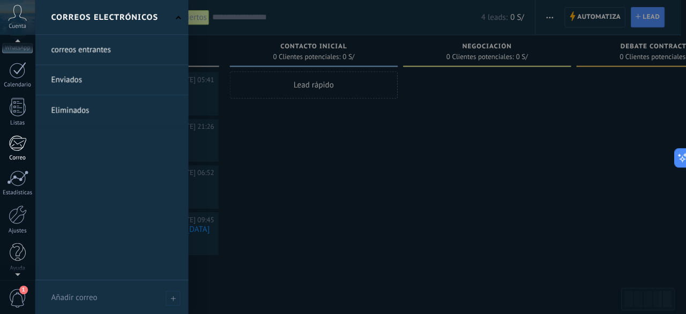
click at [16, 154] on div "Correo" at bounding box center [17, 157] width 31 height 7
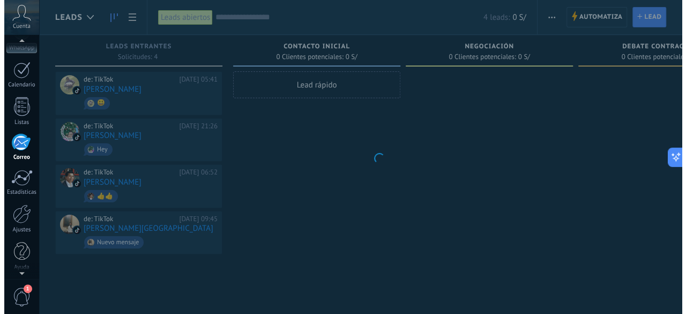
scroll to position [103, 0]
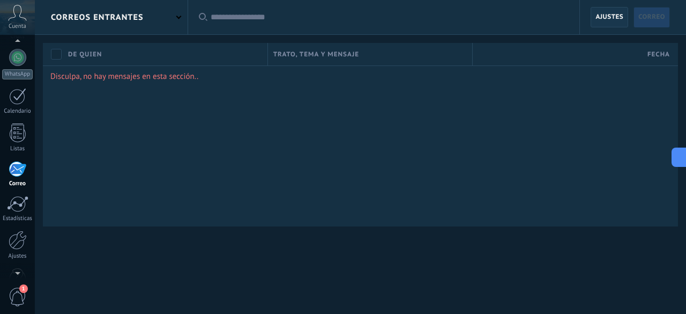
click at [598, 20] on span "Ajustes" at bounding box center [609, 17] width 28 height 19
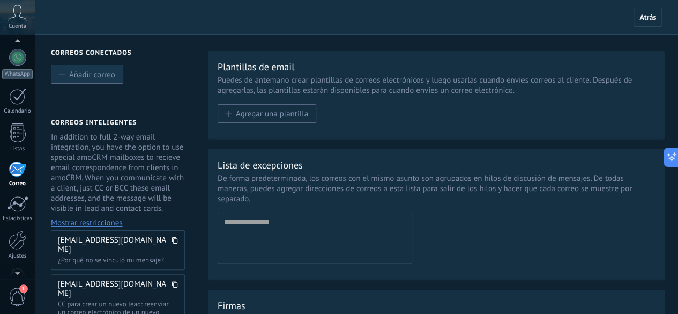
click at [105, 76] on span "Añadir correo" at bounding box center [92, 74] width 46 height 9
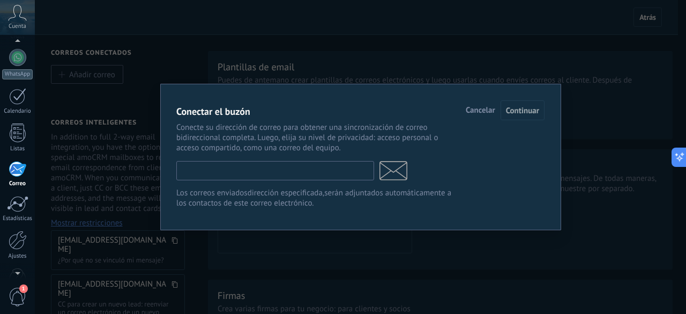
click at [285, 177] on input "text" at bounding box center [275, 170] width 198 height 19
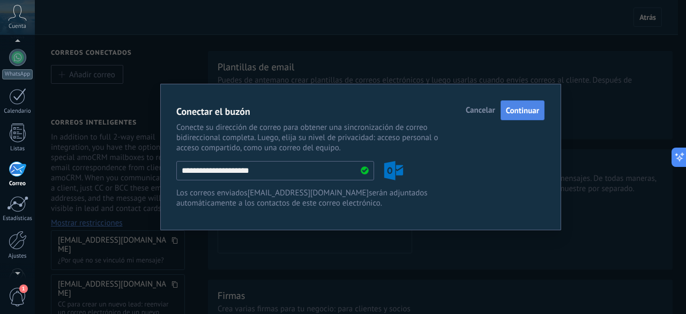
type input "**********"
click at [524, 113] on span "Continuar" at bounding box center [522, 111] width 33 height 10
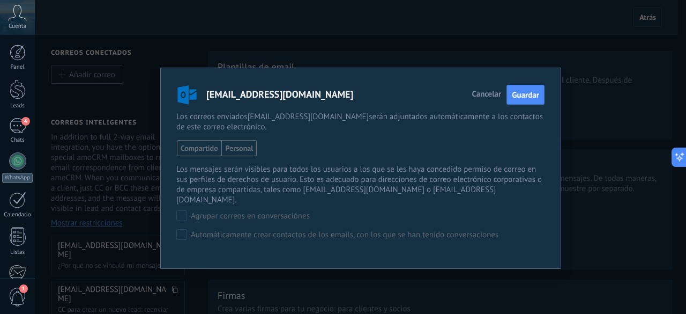
click at [240, 149] on span "Personal" at bounding box center [239, 148] width 35 height 16
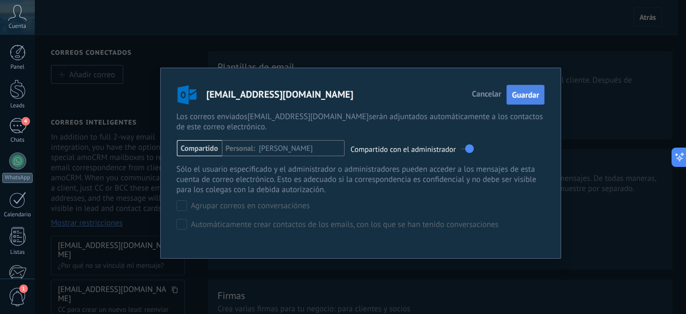
click at [526, 94] on span "Guardar" at bounding box center [525, 95] width 27 height 10
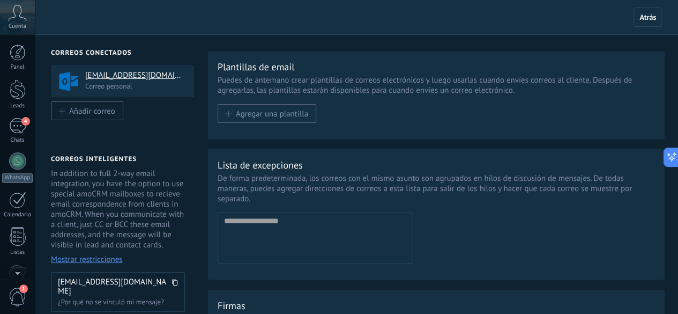
click at [21, 19] on icon at bounding box center [17, 13] width 19 height 16
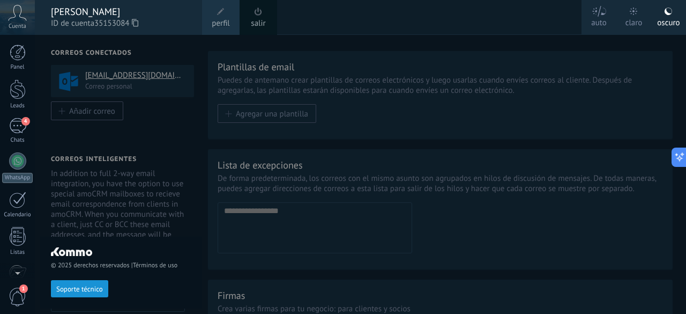
click at [95, 13] on div "[PERSON_NAME]" at bounding box center [121, 12] width 140 height 12
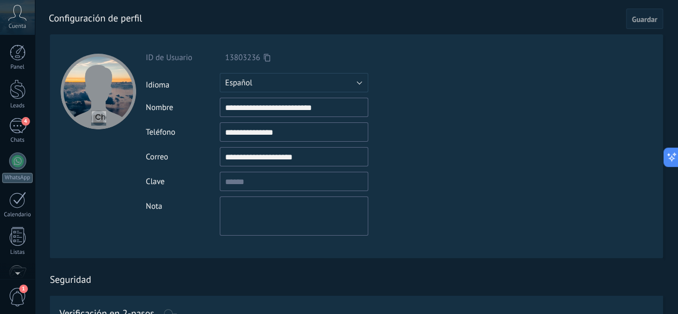
click at [98, 121] on input "file" at bounding box center [98, 117] width 15 height 15
type input "**********"
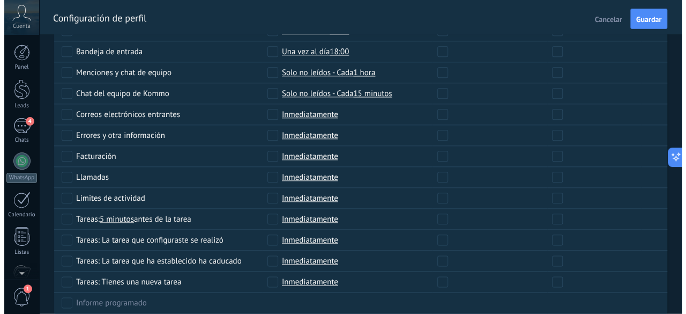
scroll to position [524, 0]
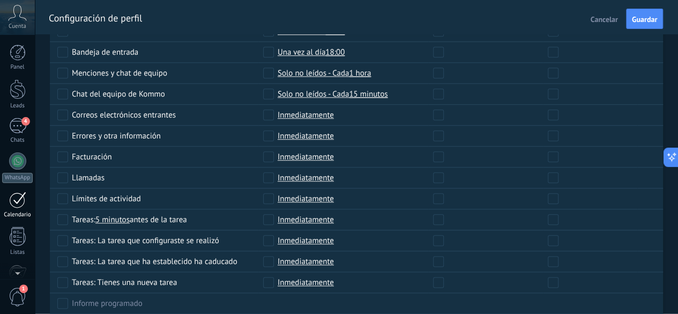
click at [16, 207] on link "Calendario" at bounding box center [17, 204] width 35 height 27
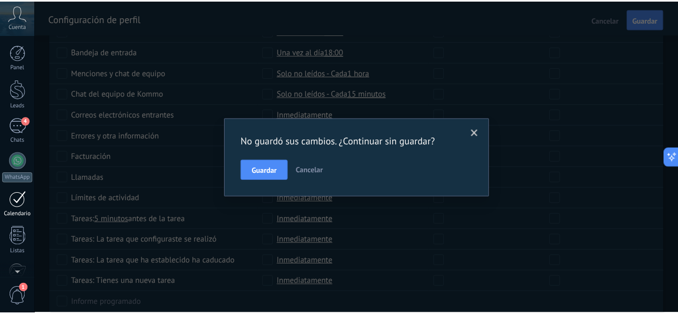
scroll to position [131, 0]
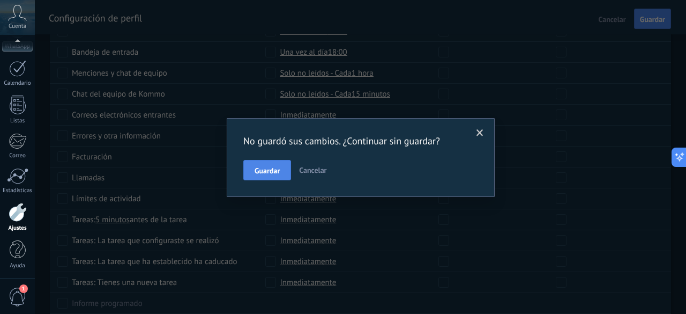
click at [267, 171] on span "Guardar" at bounding box center [267, 171] width 25 height 8
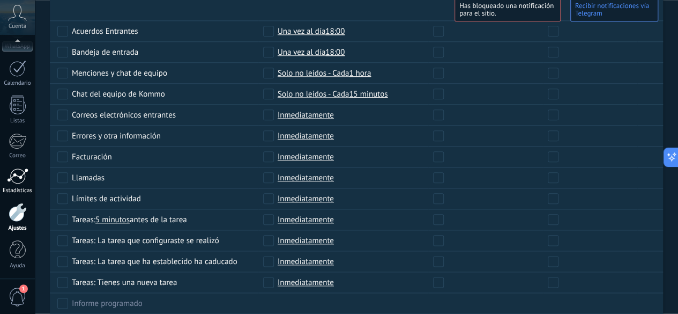
click at [17, 182] on div at bounding box center [17, 176] width 21 height 16
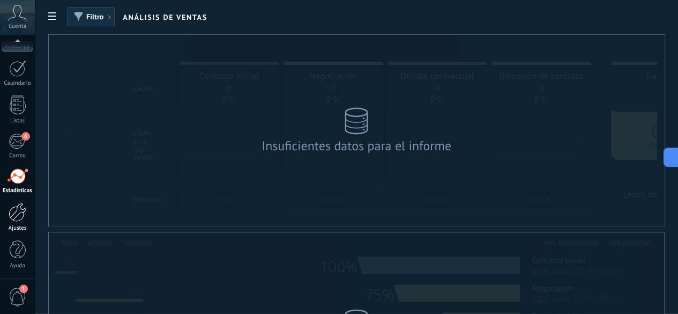
click at [21, 215] on div at bounding box center [18, 212] width 18 height 19
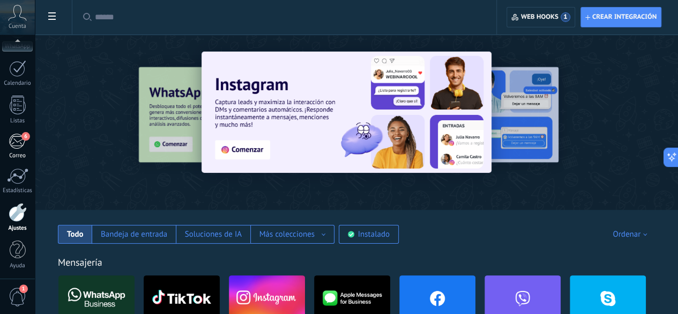
click at [26, 148] on link "6 [GEOGRAPHIC_DATA]" at bounding box center [17, 146] width 35 height 26
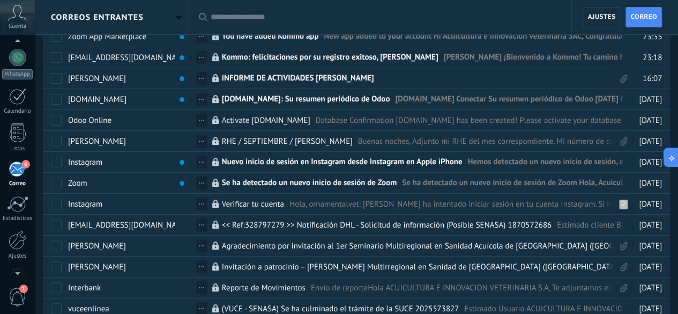
scroll to position [43, 0]
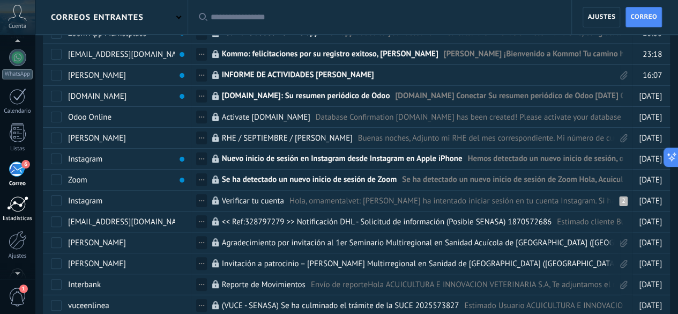
click at [21, 211] on div at bounding box center [17, 204] width 21 height 16
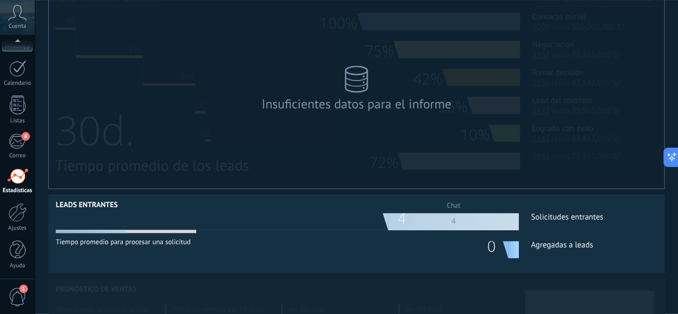
scroll to position [244, 0]
click at [16, 215] on div at bounding box center [18, 212] width 18 height 19
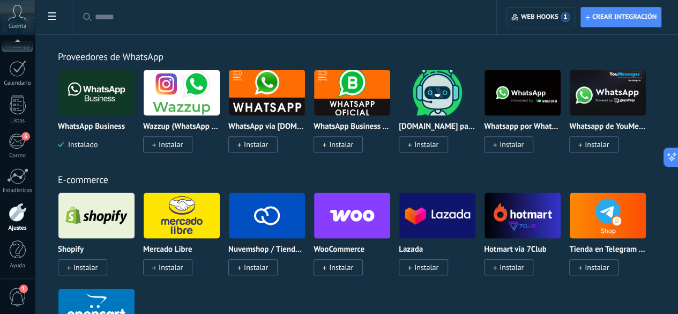
scroll to position [424, 0]
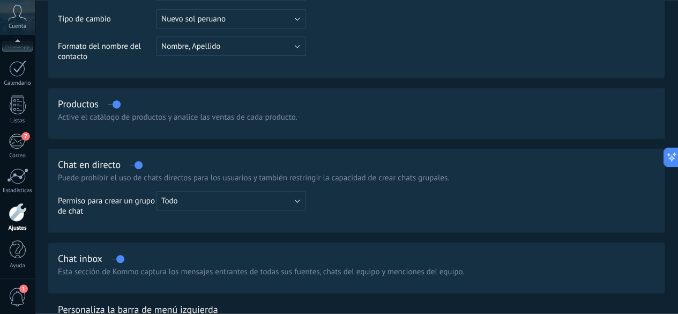
scroll to position [253, 0]
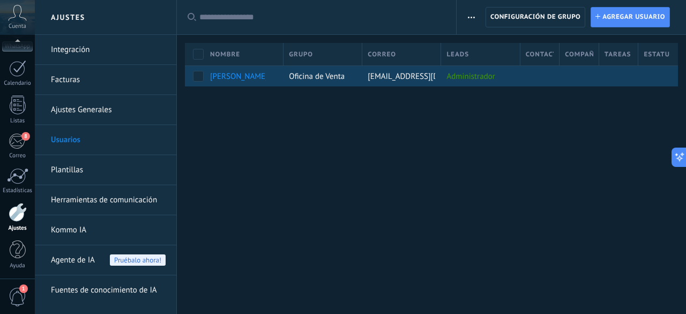
click at [333, 75] on span "Oficina de Venta" at bounding box center [317, 76] width 56 height 10
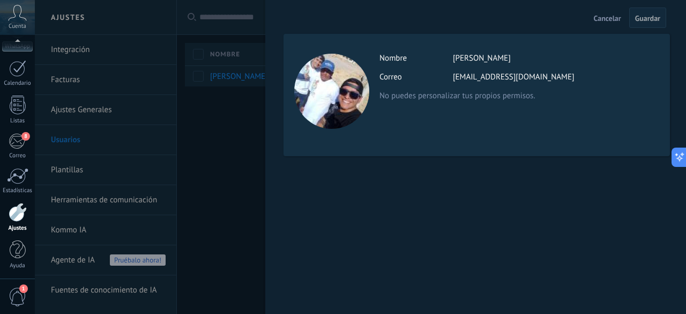
click at [272, 144] on div "Cancelar Guardar Actividad Nombre [PERSON_NAME] [EMAIL_ADDRESS][DOMAIN_NAME] No…" at bounding box center [475, 157] width 421 height 314
click at [606, 21] on span "Cancelar" at bounding box center [607, 18] width 27 height 8
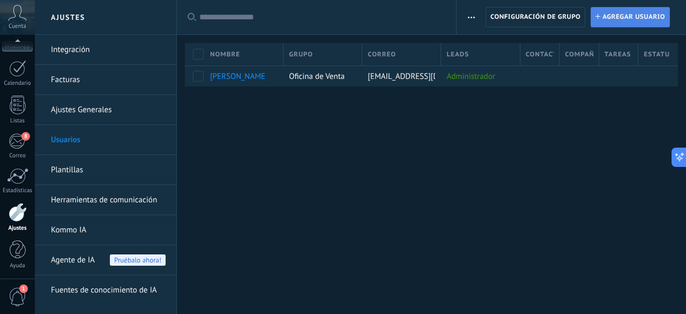
click at [625, 25] on span "Agregar usuario" at bounding box center [633, 17] width 63 height 19
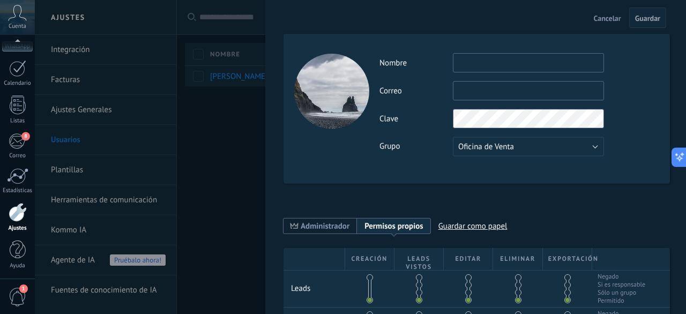
click at [519, 72] on div "Actividad Nombre Correo No puedes editar este correo porque el usuario tiene la…" at bounding box center [518, 104] width 279 height 103
click at [512, 68] on input "text" at bounding box center [528, 62] width 151 height 19
type input "******"
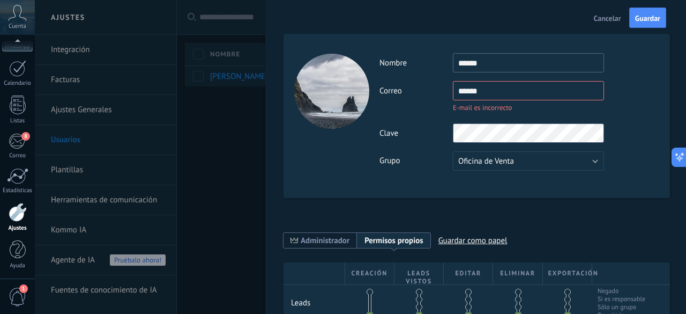
click at [496, 68] on input "******" at bounding box center [528, 62] width 151 height 19
type input "**********"
click at [528, 131] on div "**********" at bounding box center [518, 111] width 279 height 117
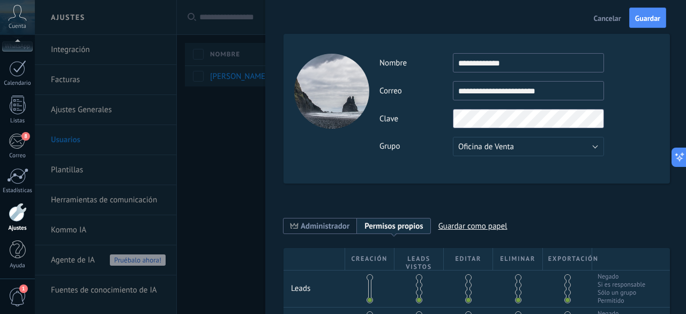
click at [622, 110] on div "Clave" at bounding box center [518, 118] width 279 height 19
click at [641, 101] on div "**********" at bounding box center [518, 104] width 279 height 103
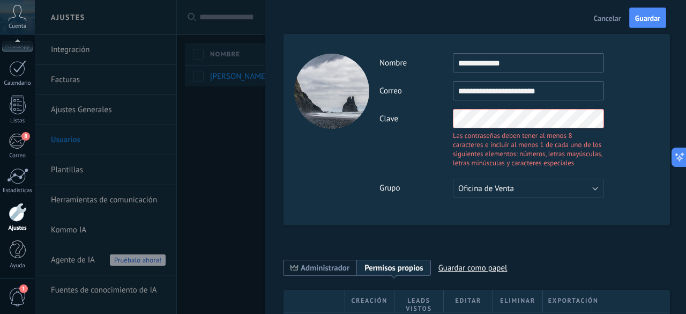
click at [632, 107] on div "**********" at bounding box center [518, 125] width 279 height 145
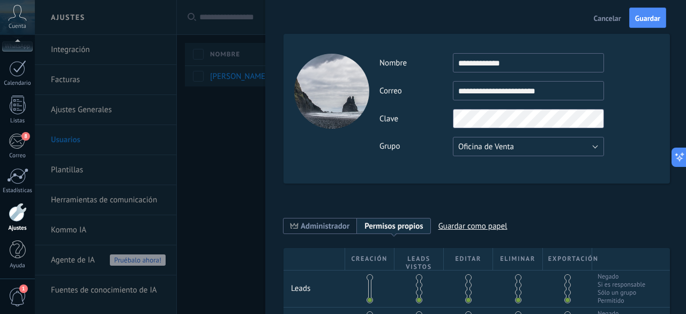
click at [557, 152] on button "Oficina de Venta" at bounding box center [528, 146] width 151 height 19
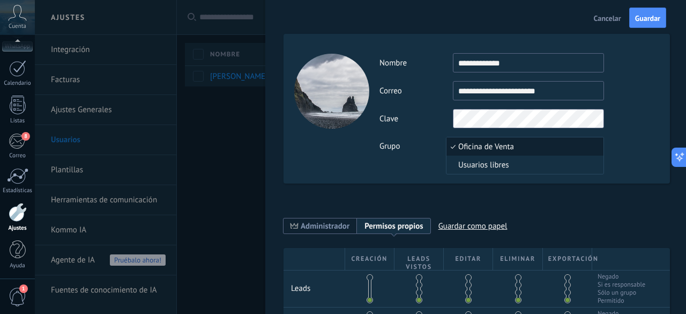
click at [548, 146] on span "Oficina de Venta" at bounding box center [523, 146] width 154 height 10
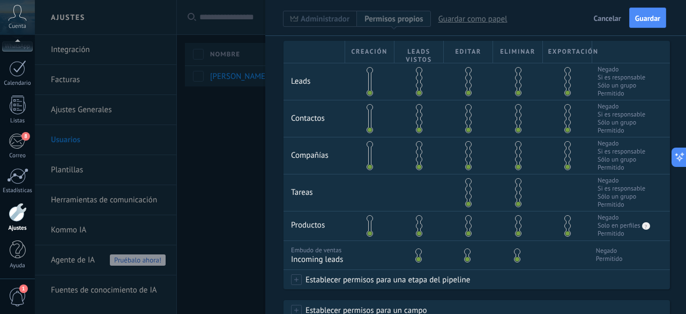
scroll to position [210, 0]
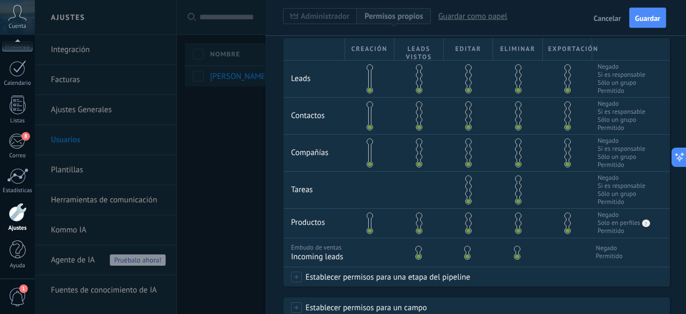
click at [370, 87] on span at bounding box center [370, 90] width 6 height 6
click at [369, 72] on span at bounding box center [370, 75] width 6 height 6
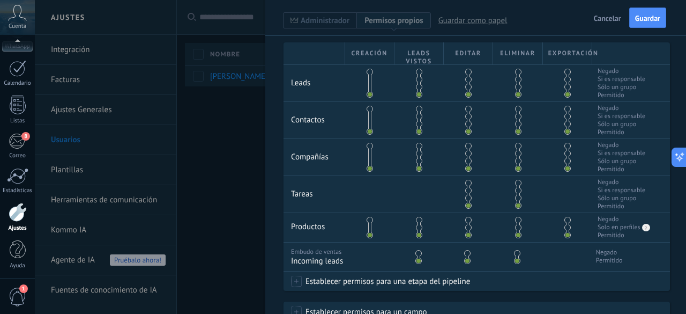
scroll to position [205, 0]
click at [462, 125] on div at bounding box center [468, 120] width 49 height 36
click at [465, 125] on span at bounding box center [468, 124] width 6 height 6
click at [466, 117] on span at bounding box center [468, 117] width 6 height 6
click at [466, 110] on span at bounding box center [468, 109] width 6 height 6
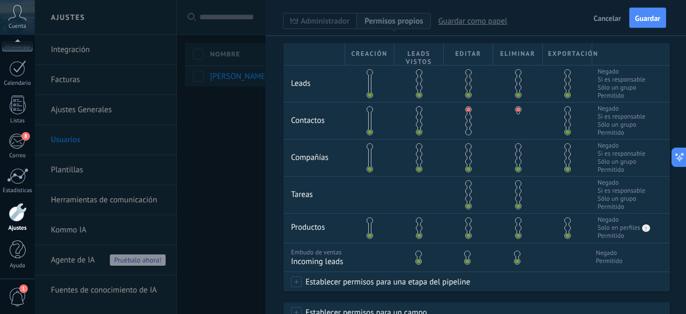
click at [467, 130] on span at bounding box center [468, 132] width 6 height 6
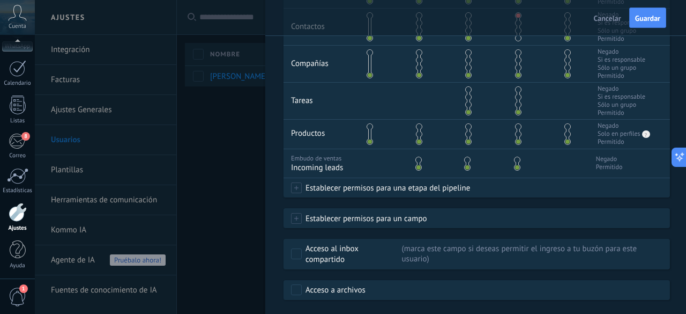
scroll to position [300, 0]
click at [428, 187] on span "Establecer permisos para una etapa del pipeline" at bounding box center [386, 186] width 168 height 19
click at [426, 187] on label at bounding box center [371, 188] width 162 height 18
click at [497, 187] on div at bounding box center [360, 157] width 651 height 314
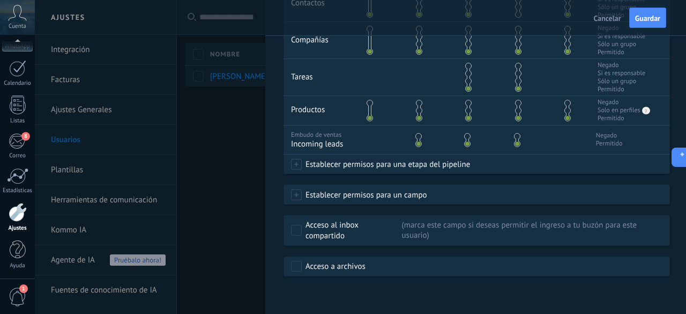
click at [305, 269] on div "Acceso a archivos" at bounding box center [335, 266] width 60 height 11
click at [336, 196] on span "Establecer permisos para un campo" at bounding box center [364, 194] width 125 height 19
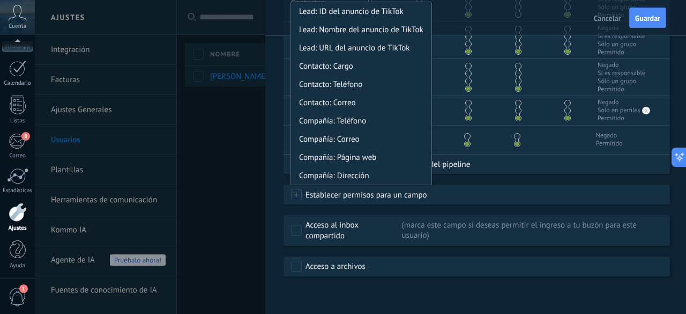
click at [336, 196] on span "Establecer permisos para un campo" at bounding box center [364, 194] width 125 height 19
click at [480, 187] on div "Establecer permisos para un campo Lead: ID del anuncio de TikTok Lead: Nombre d…" at bounding box center [477, 194] width 386 height 19
click at [473, 178] on div "Creación Leads vistos Editar Eliminar Exportación Leads Negado Si es responsabl…" at bounding box center [477, 101] width 386 height 351
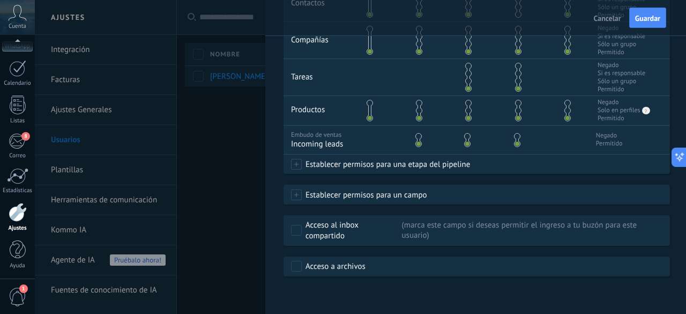
click at [371, 169] on span "Establecer permisos para una etapa del pipeline" at bounding box center [386, 163] width 168 height 19
click at [0, 0] on label "Incoming leads" at bounding box center [0, 0] width 0 height 0
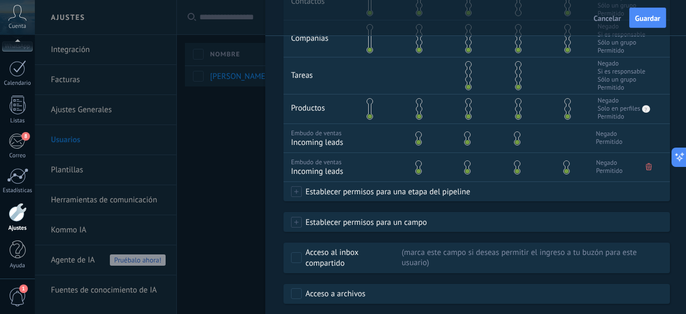
click at [646, 170] on use at bounding box center [649, 166] width 6 height 7
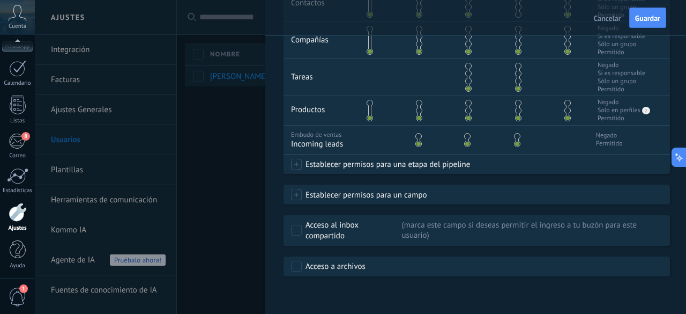
click at [438, 166] on span "Establecer permisos para una etapa del pipeline" at bounding box center [386, 163] width 168 height 19
click at [521, 185] on div at bounding box center [360, 157] width 651 height 314
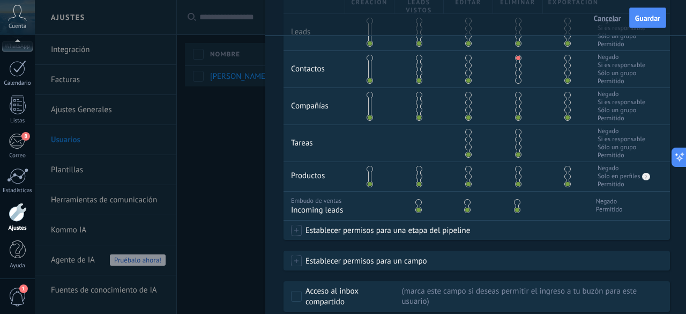
scroll to position [258, 0]
click at [384, 230] on span "Establecer permisos para una etapa del pipeline" at bounding box center [386, 228] width 168 height 19
click at [0, 0] on label "Contacto inicial" at bounding box center [0, 0] width 0 height 0
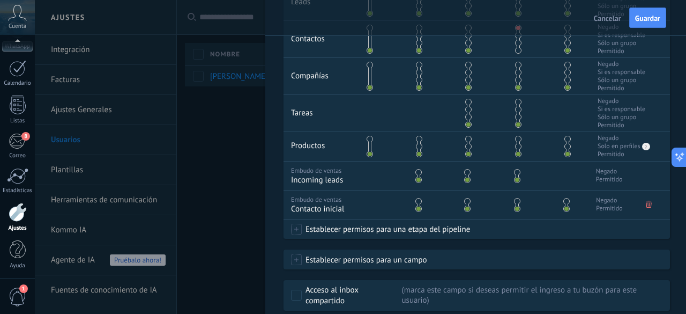
scroll to position [287, 0]
click at [358, 238] on span "Establecer permisos para una etapa del pipeline" at bounding box center [386, 228] width 168 height 19
click at [0, 0] on label "Negociación" at bounding box center [0, 0] width 0 height 0
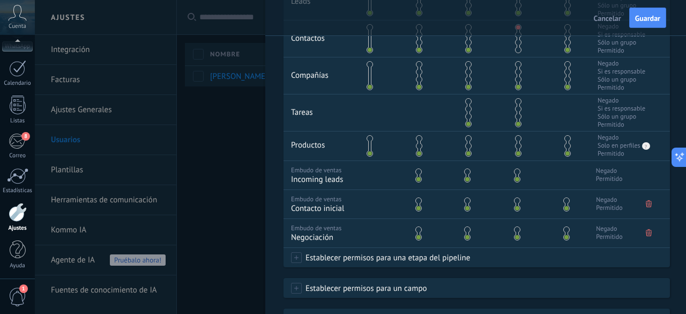
scroll to position [295, 0]
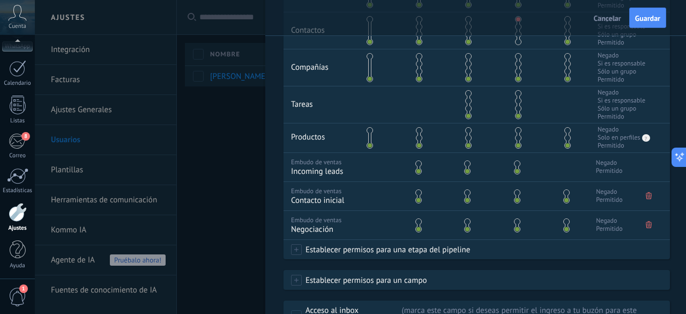
click at [365, 248] on span "Establecer permisos para una etapa del pipeline" at bounding box center [386, 249] width 168 height 19
click at [0, 0] on label "Logrado con éxito" at bounding box center [0, 0] width 0 height 0
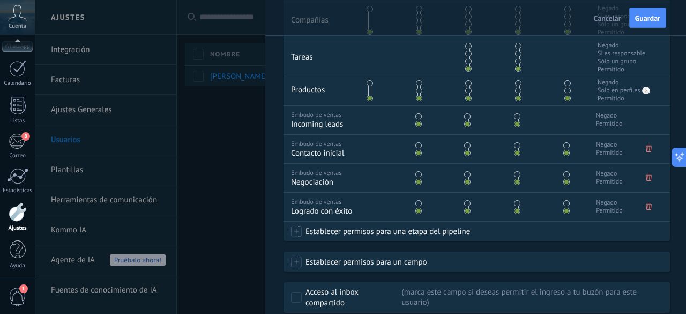
scroll to position [343, 0]
click at [340, 238] on span "Establecer permisos para una etapa del pipeline" at bounding box center [386, 229] width 168 height 19
click at [0, 0] on label "Venta Perdido" at bounding box center [0, 0] width 0 height 0
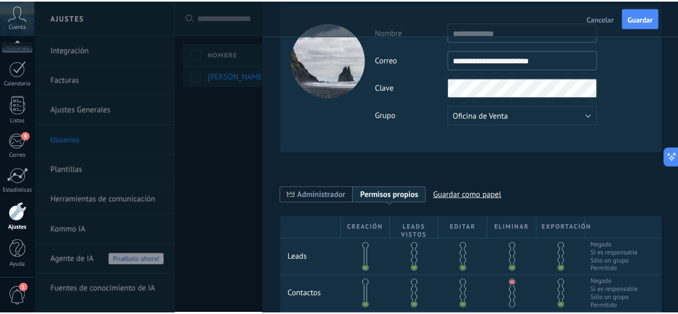
scroll to position [0, 0]
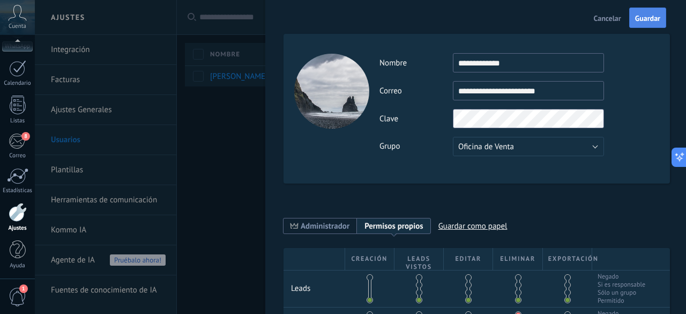
click at [648, 21] on span "Guardar" at bounding box center [647, 18] width 25 height 8
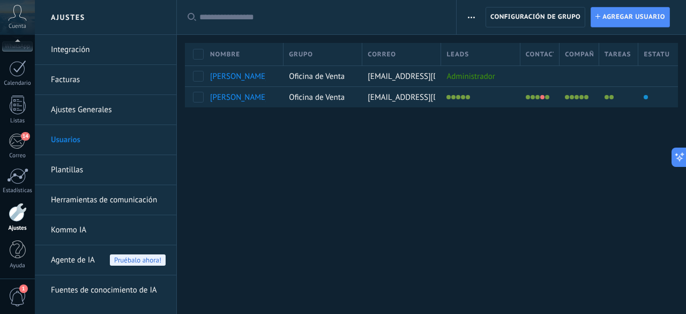
click at [109, 228] on link "Kommo IA" at bounding box center [108, 230] width 115 height 30
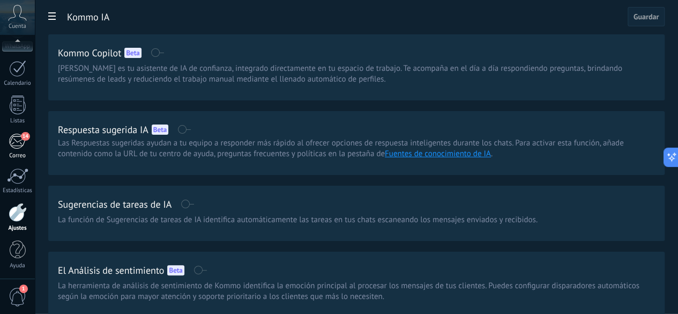
click at [17, 143] on div "14" at bounding box center [18, 141] width 18 height 16
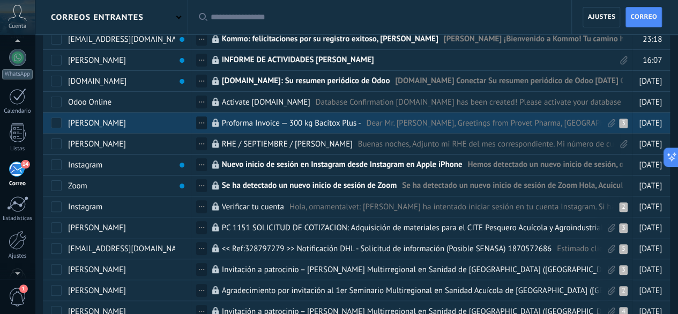
scroll to position [60, 0]
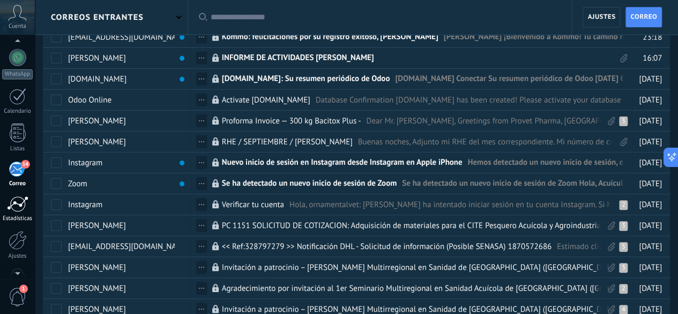
click at [19, 210] on div at bounding box center [17, 204] width 21 height 16
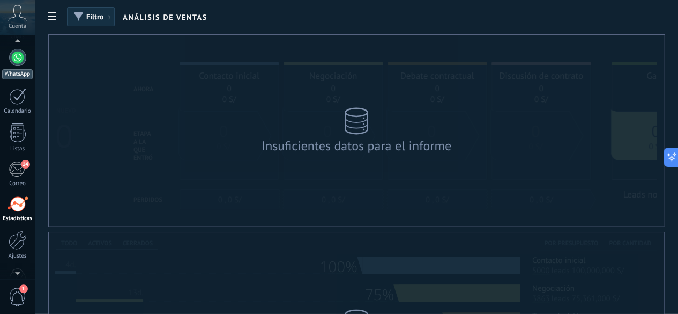
click at [16, 68] on link "WhatsApp" at bounding box center [17, 64] width 35 height 31
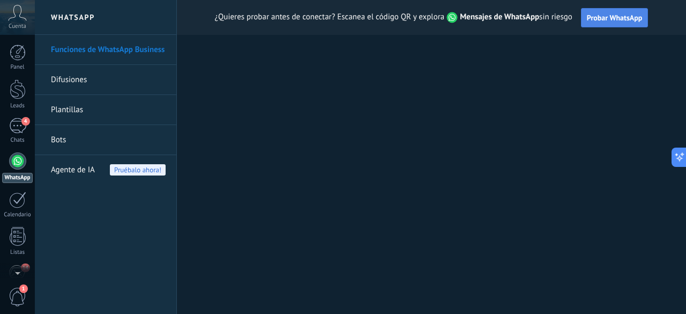
click at [611, 17] on span "Probar WhatsApp" at bounding box center [615, 18] width 56 height 10
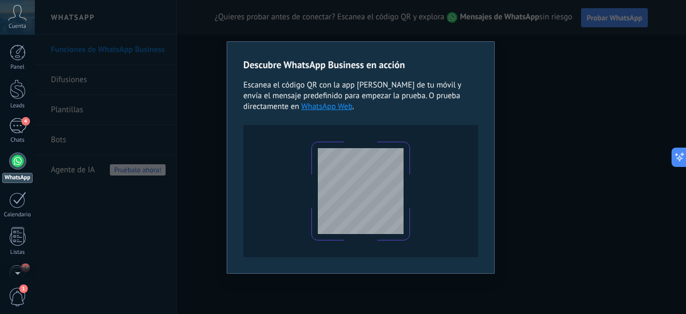
click at [540, 87] on div "Descubre WhatsApp Business en acción Escanea el código QR con la app [PERSON_NA…" at bounding box center [360, 157] width 651 height 314
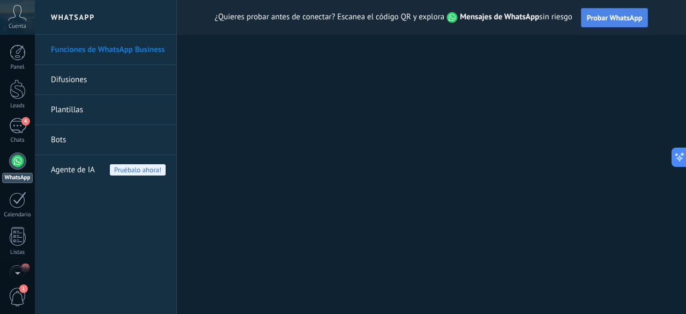
click at [621, 19] on span "Probar WhatsApp" at bounding box center [615, 18] width 56 height 10
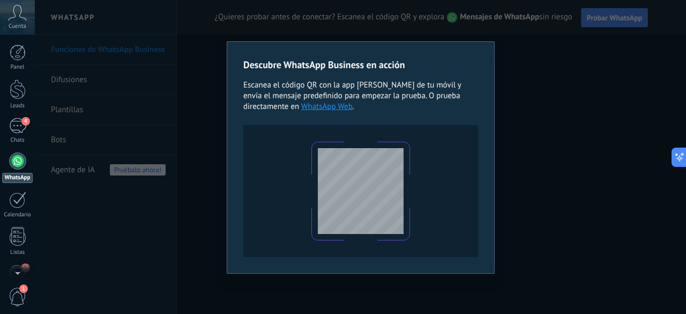
click at [531, 88] on div "Descubre WhatsApp Business en acción Escanea el código QR con la app [PERSON_NA…" at bounding box center [360, 157] width 651 height 314
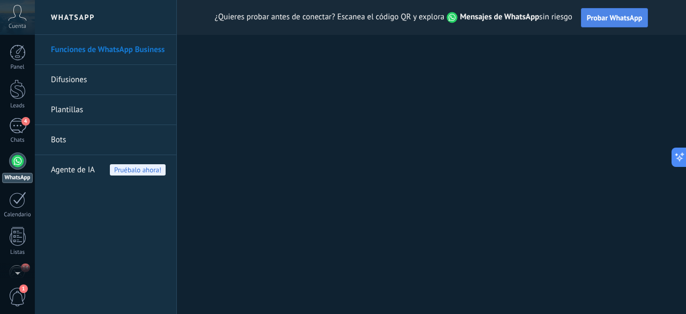
click at [600, 21] on span "Probar WhatsApp" at bounding box center [615, 18] width 56 height 10
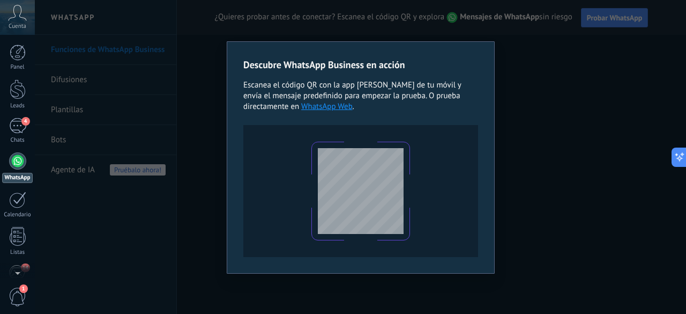
click at [301, 104] on link "WhatsApp Web" at bounding box center [326, 106] width 51 height 10
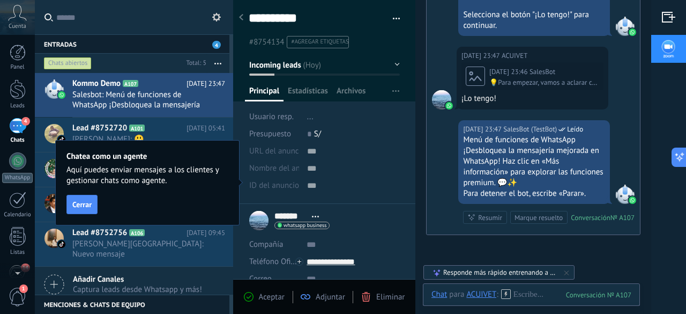
scroll to position [16, 0]
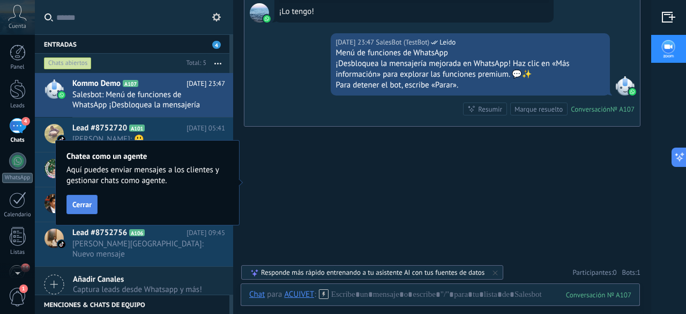
click at [85, 206] on span "Cerrar" at bounding box center [81, 204] width 19 height 8
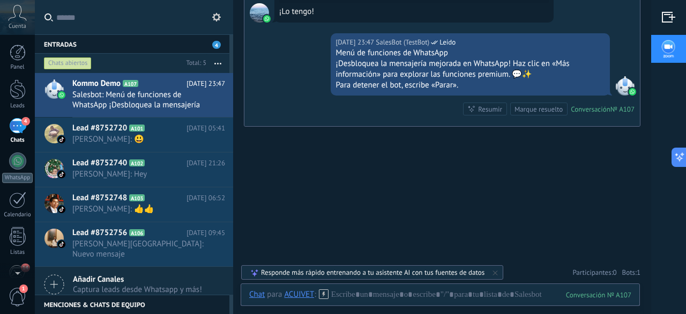
click at [21, 129] on div "4" at bounding box center [17, 126] width 17 height 16
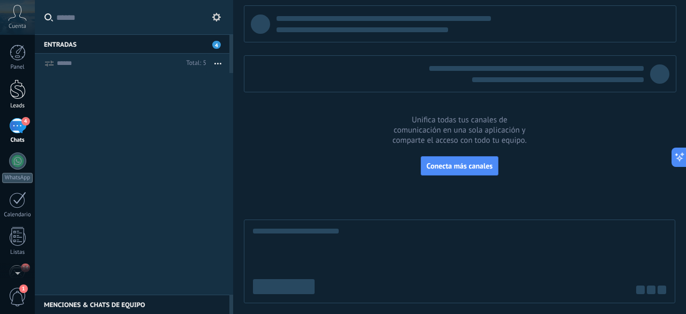
click at [16, 97] on div at bounding box center [18, 89] width 16 height 20
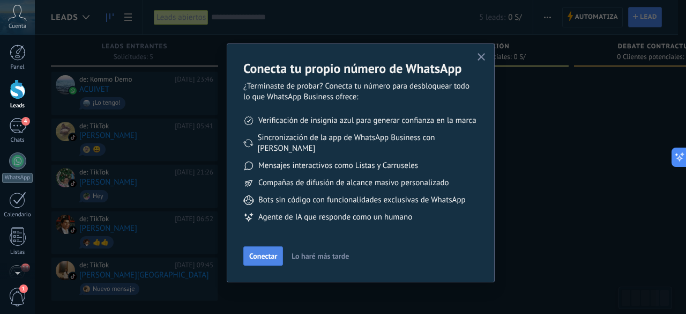
click at [271, 252] on span "Conectar" at bounding box center [263, 256] width 28 height 8
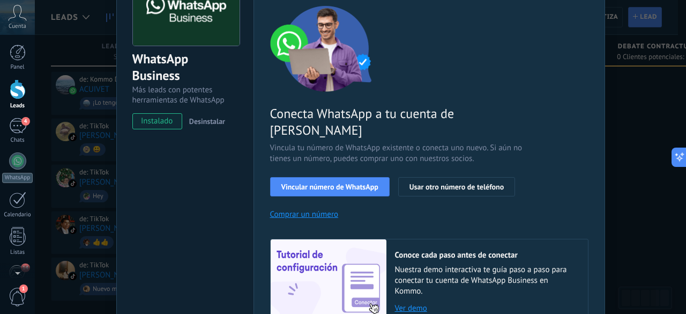
scroll to position [81, 0]
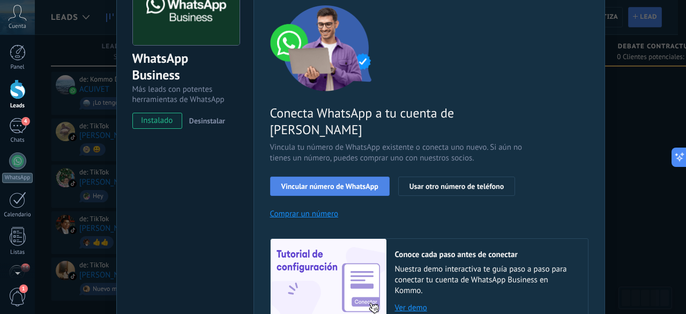
click at [353, 182] on span "Vincular número de WhatsApp" at bounding box center [329, 186] width 97 height 8
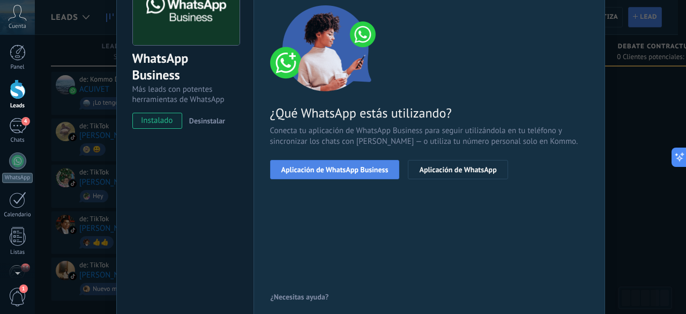
click at [357, 166] on span "Aplicación de WhatsApp Business" at bounding box center [334, 170] width 107 height 8
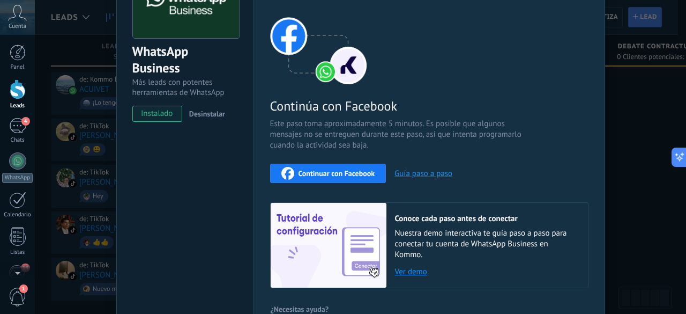
scroll to position [84, 0]
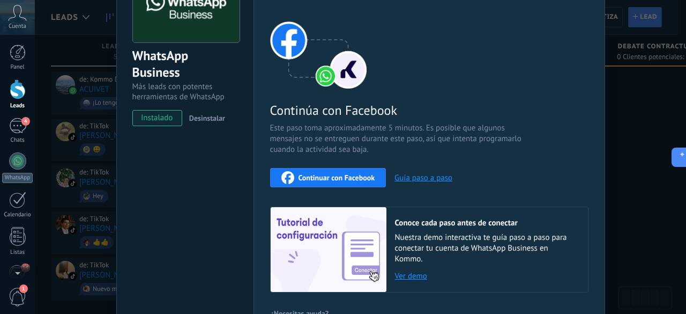
click at [338, 177] on span "Continuar con Facebook" at bounding box center [337, 178] width 77 height 8
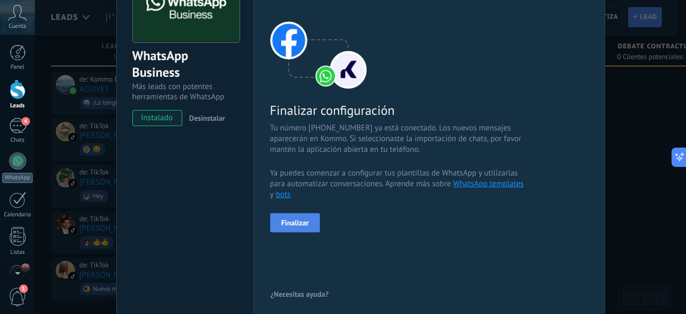
click at [300, 221] on span "Finalizar" at bounding box center [295, 223] width 28 height 8
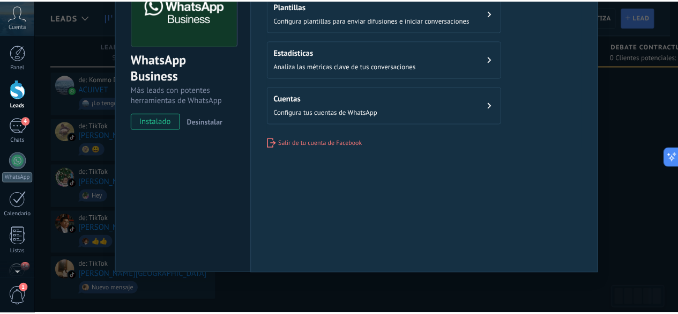
scroll to position [0, 0]
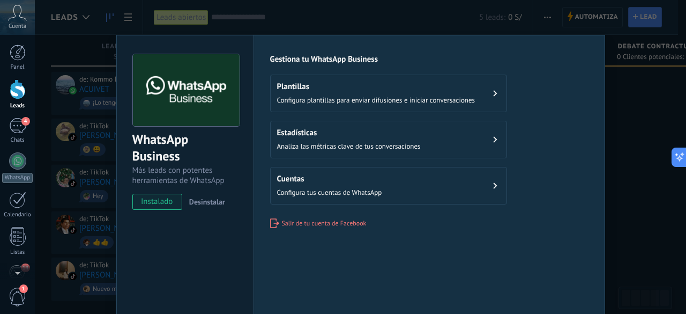
click at [449, 138] on button "Estadísticas Analiza las métricas clave de tus conversaciones" at bounding box center [388, 140] width 237 height 38
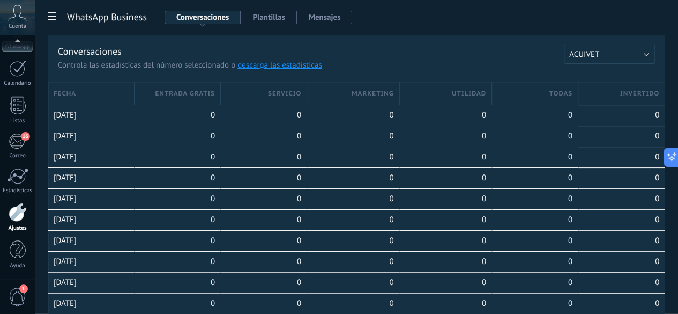
click at [353, 21] on button "Mensajes" at bounding box center [325, 17] width 56 height 13
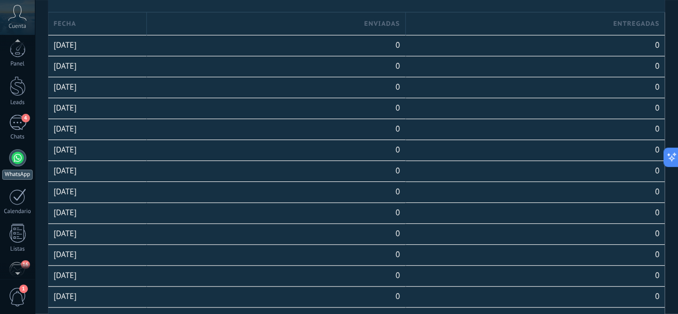
scroll to position [3, 0]
click at [16, 155] on div at bounding box center [17, 158] width 17 height 17
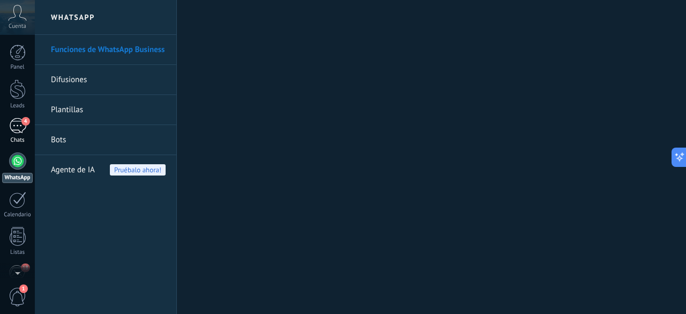
click at [17, 128] on div "4" at bounding box center [17, 126] width 17 height 16
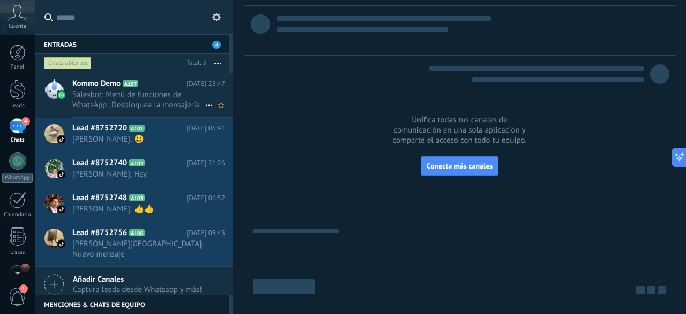
click at [105, 94] on span "Salesbot: Menú de funciones de WhatsApp ¡Desbloquea la mensajería mejorada en W…" at bounding box center [138, 100] width 132 height 20
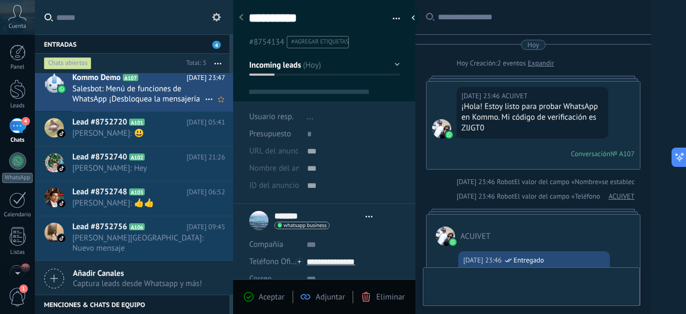
scroll to position [623, 0]
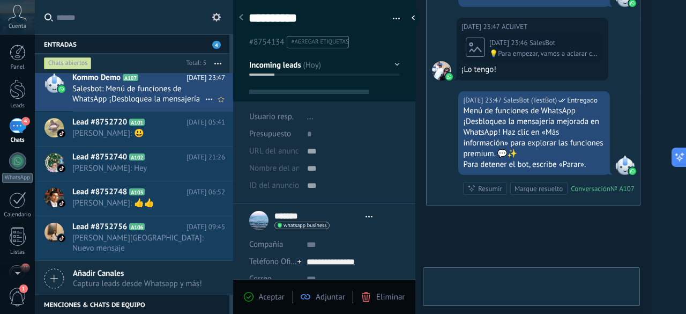
type textarea "**********"
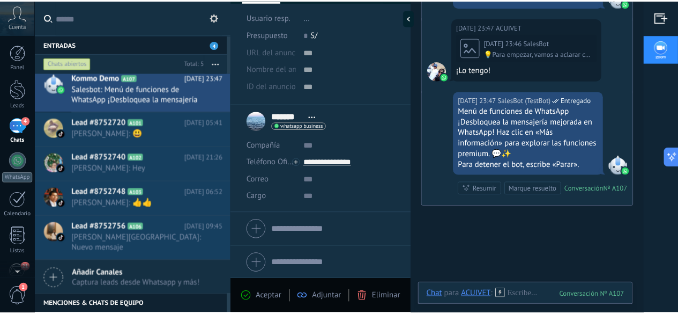
scroll to position [0, 0]
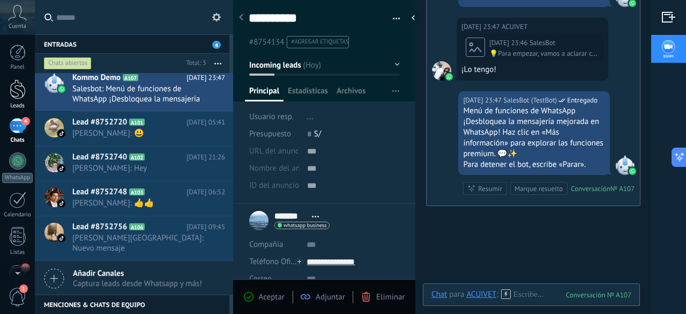
click at [14, 92] on div at bounding box center [18, 89] width 16 height 20
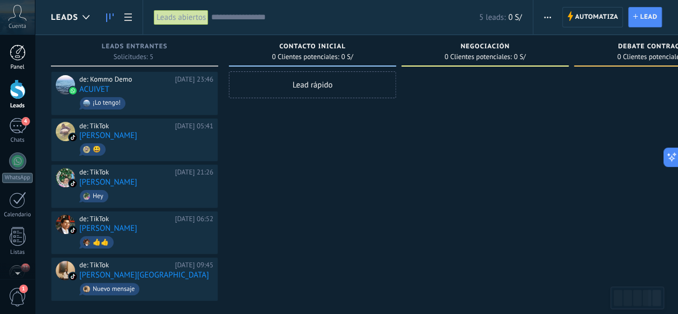
click at [18, 51] on div at bounding box center [18, 52] width 16 height 16
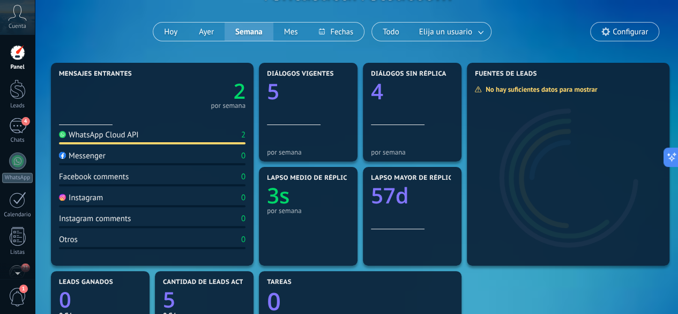
scroll to position [76, 0]
click at [18, 129] on div "112" at bounding box center [17, 126] width 17 height 16
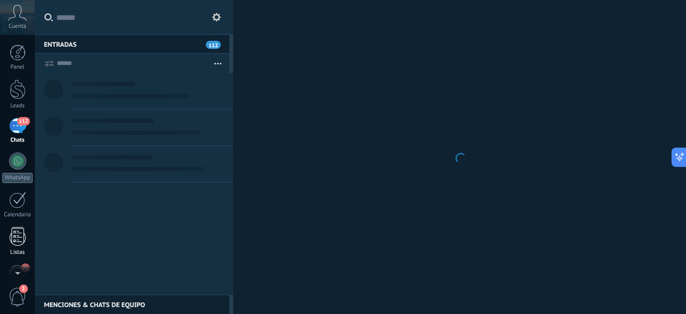
click at [12, 241] on div at bounding box center [18, 236] width 16 height 19
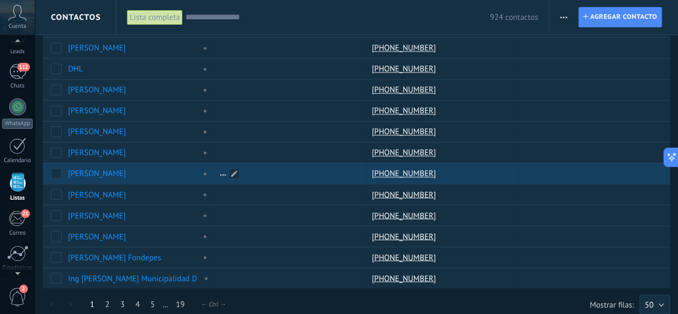
scroll to position [66, 0]
